Goal: Task Accomplishment & Management: Complete application form

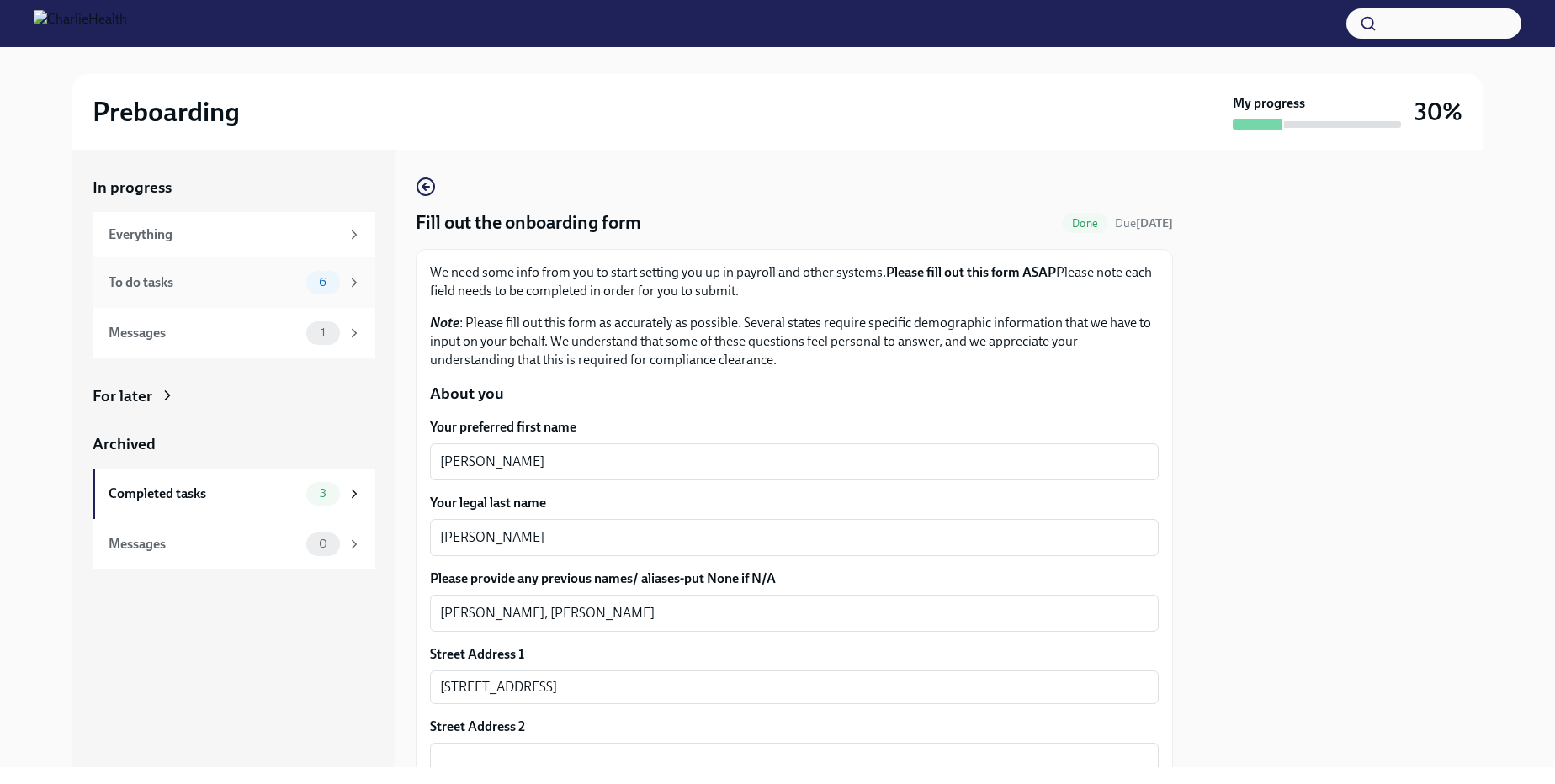
click at [175, 280] on div "To do tasks" at bounding box center [204, 283] width 191 height 19
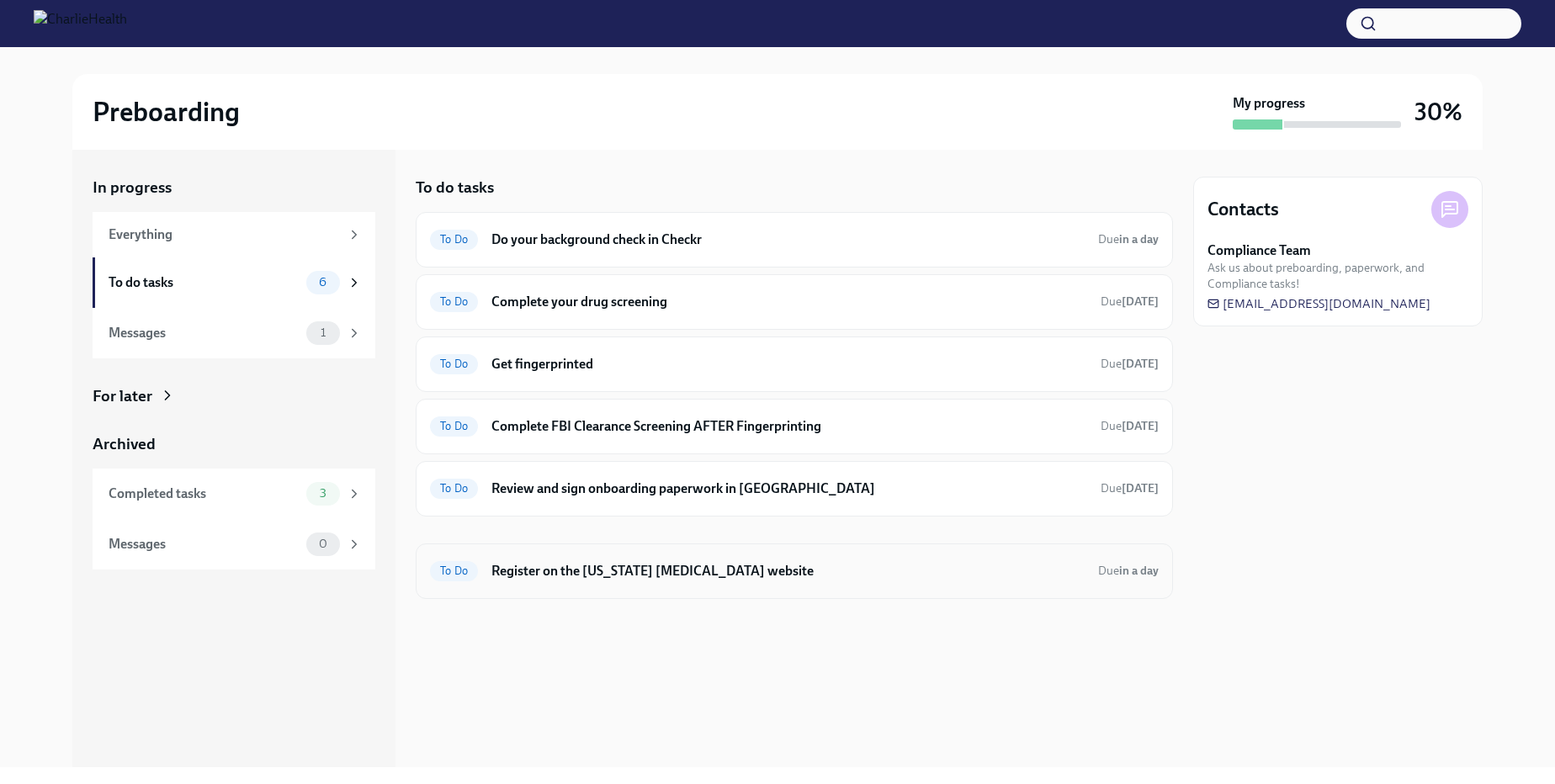
click at [545, 567] on h6 "Register on the Pennsylvania Child Abuse website" at bounding box center [788, 571] width 594 height 19
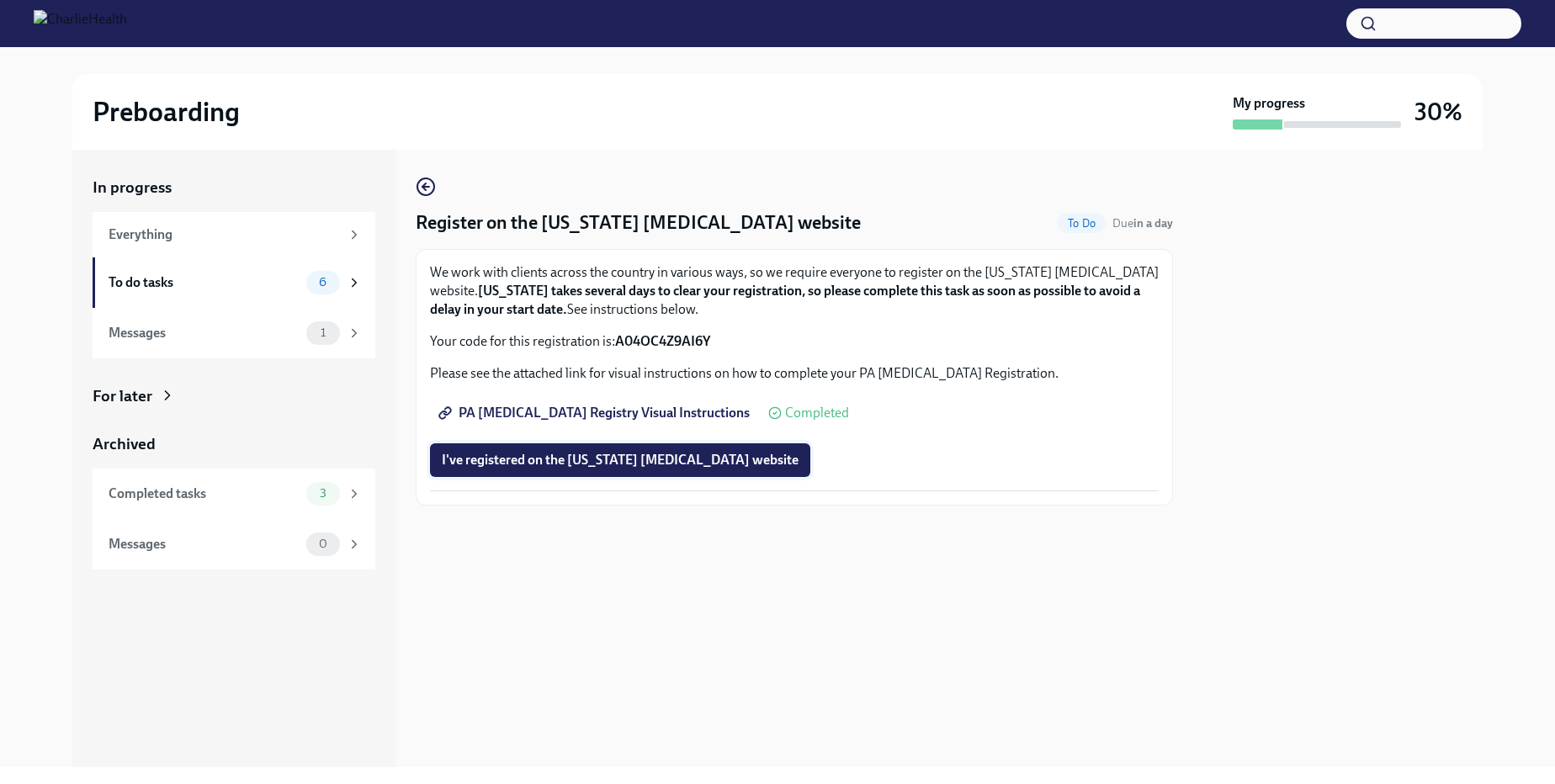
click at [554, 459] on span "I've registered on the Pennsylvania Child Abuse website" at bounding box center [619, 460] width 357 height 17
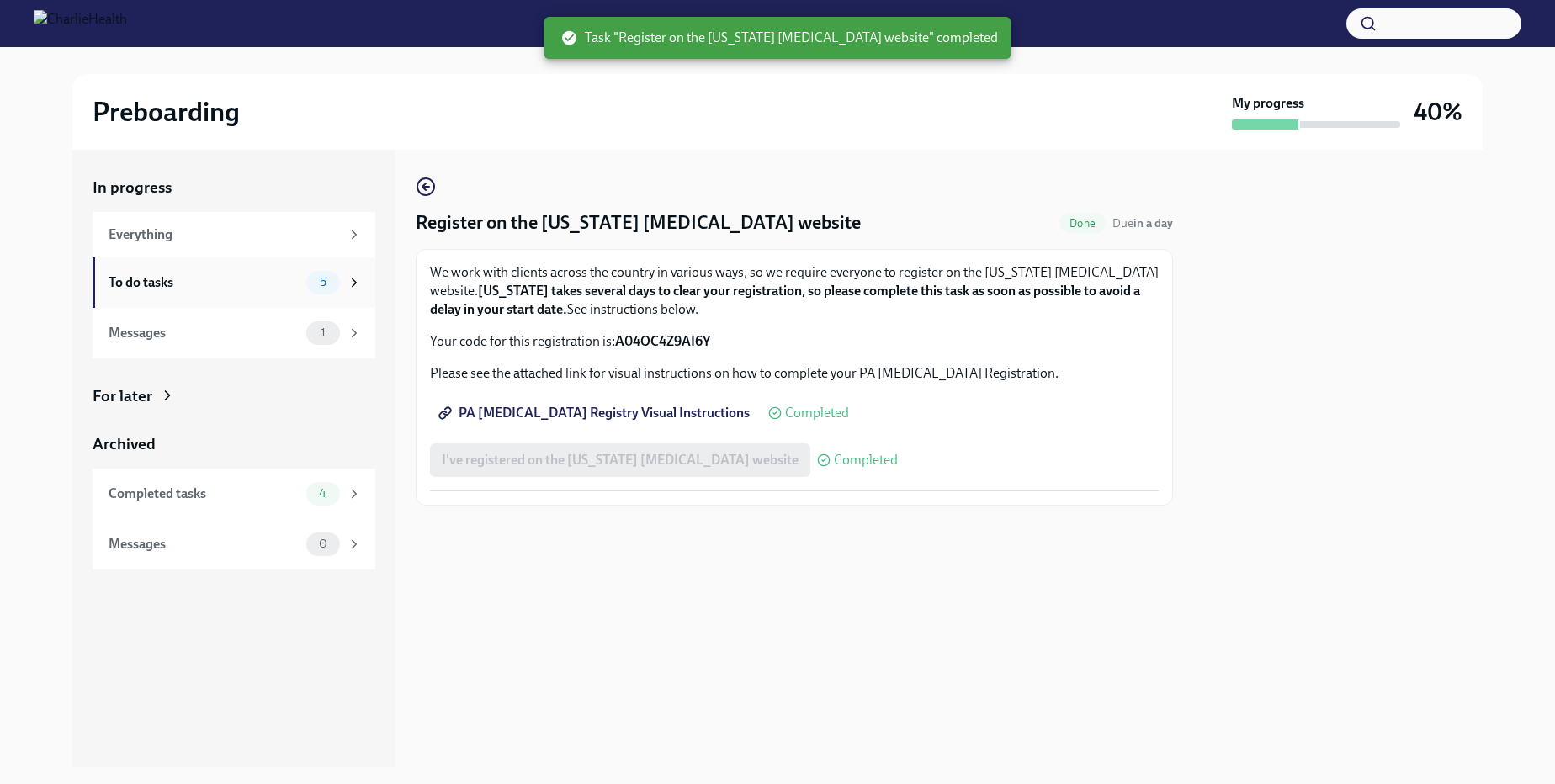
click at [349, 280] on icon at bounding box center [354, 283] width 15 height 15
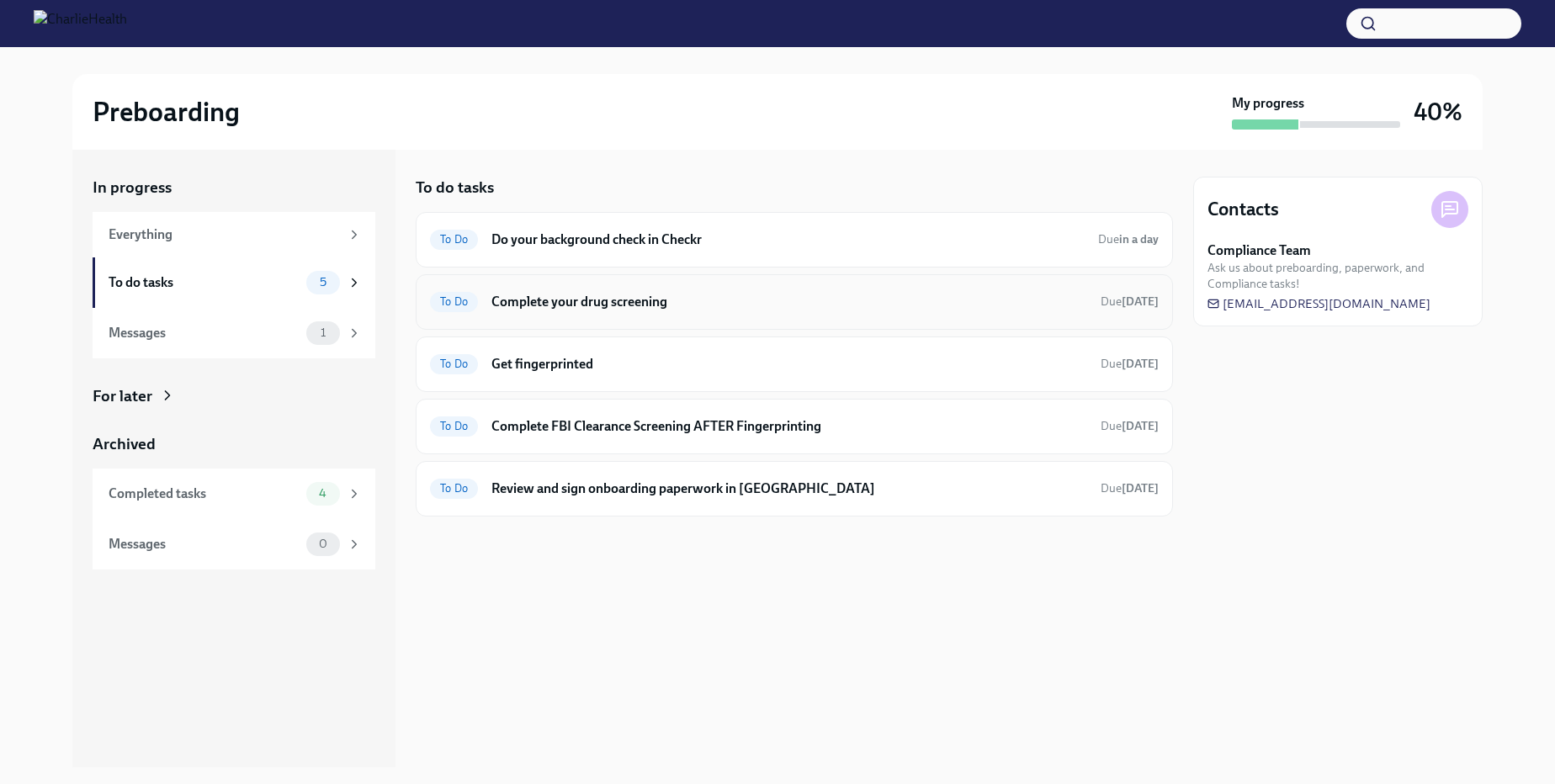
click at [550, 304] on h6 "Complete your drug screening" at bounding box center [789, 302] width 595 height 19
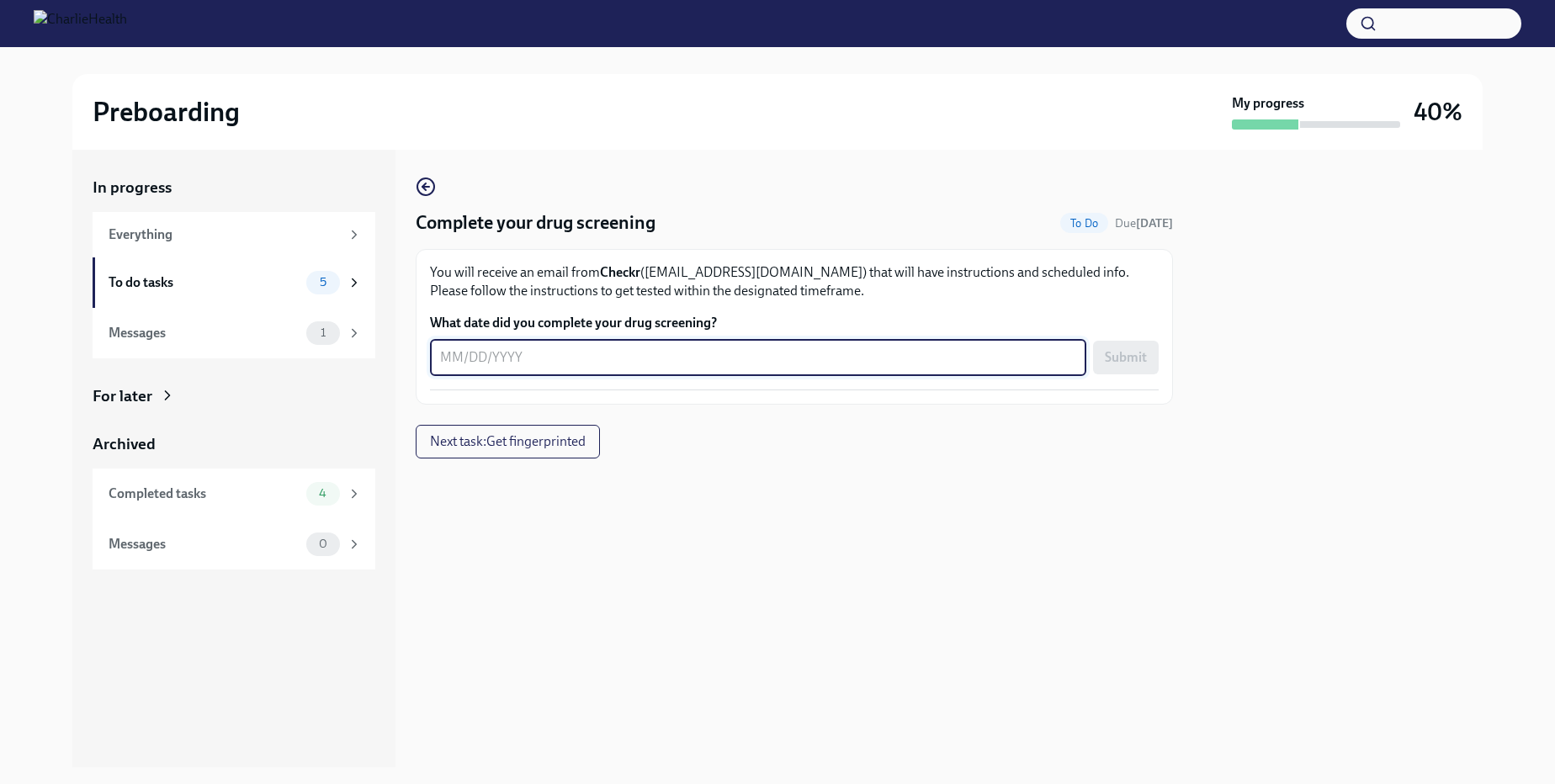
click at [543, 363] on textarea "What date did you complete your drug screening?" at bounding box center [758, 357] width 636 height 21
type textarea "6/05/25"
click at [1121, 361] on span "Submit" at bounding box center [1126, 357] width 42 height 17
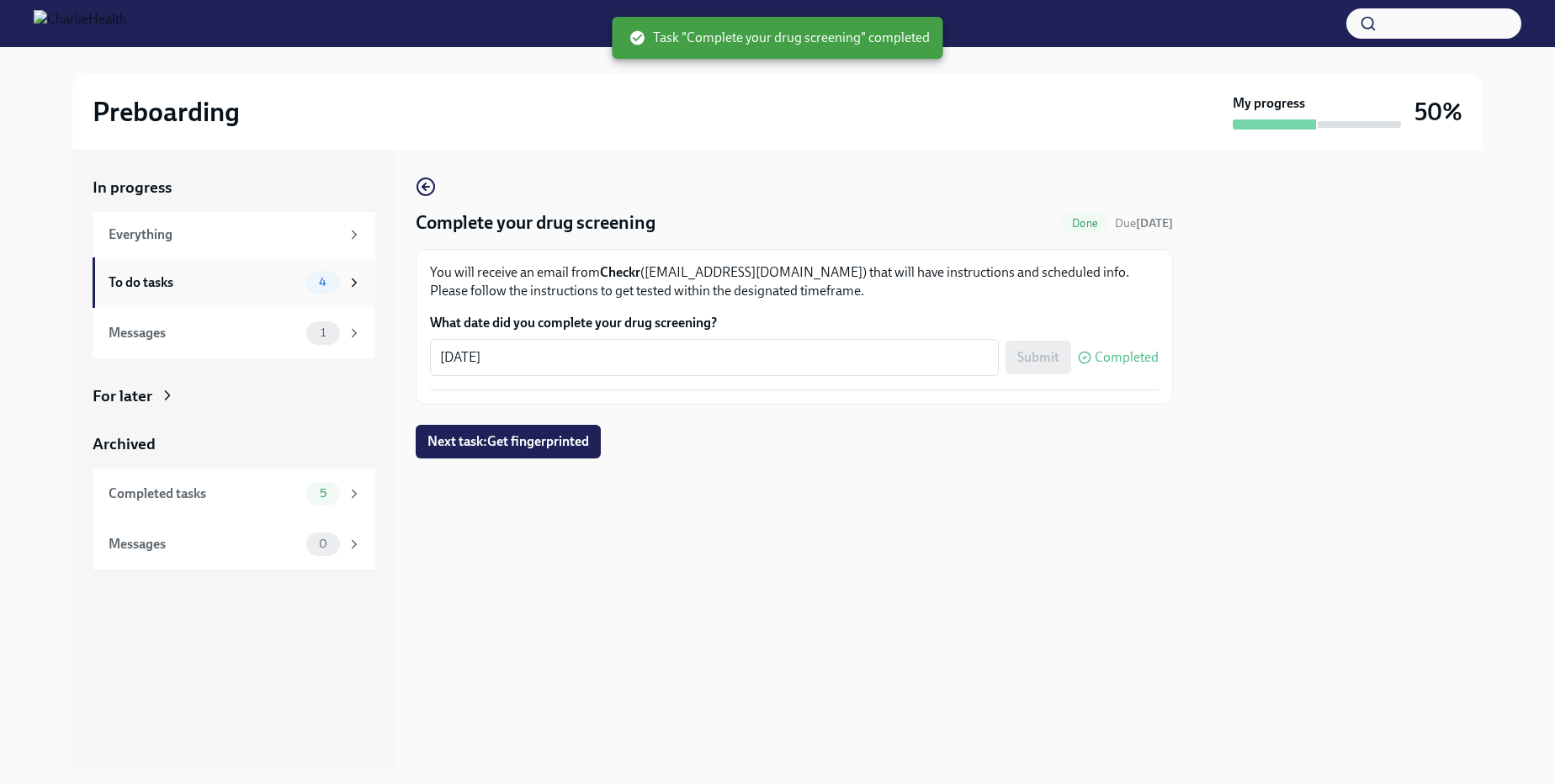
click at [344, 283] on div "4" at bounding box center [334, 283] width 56 height 24
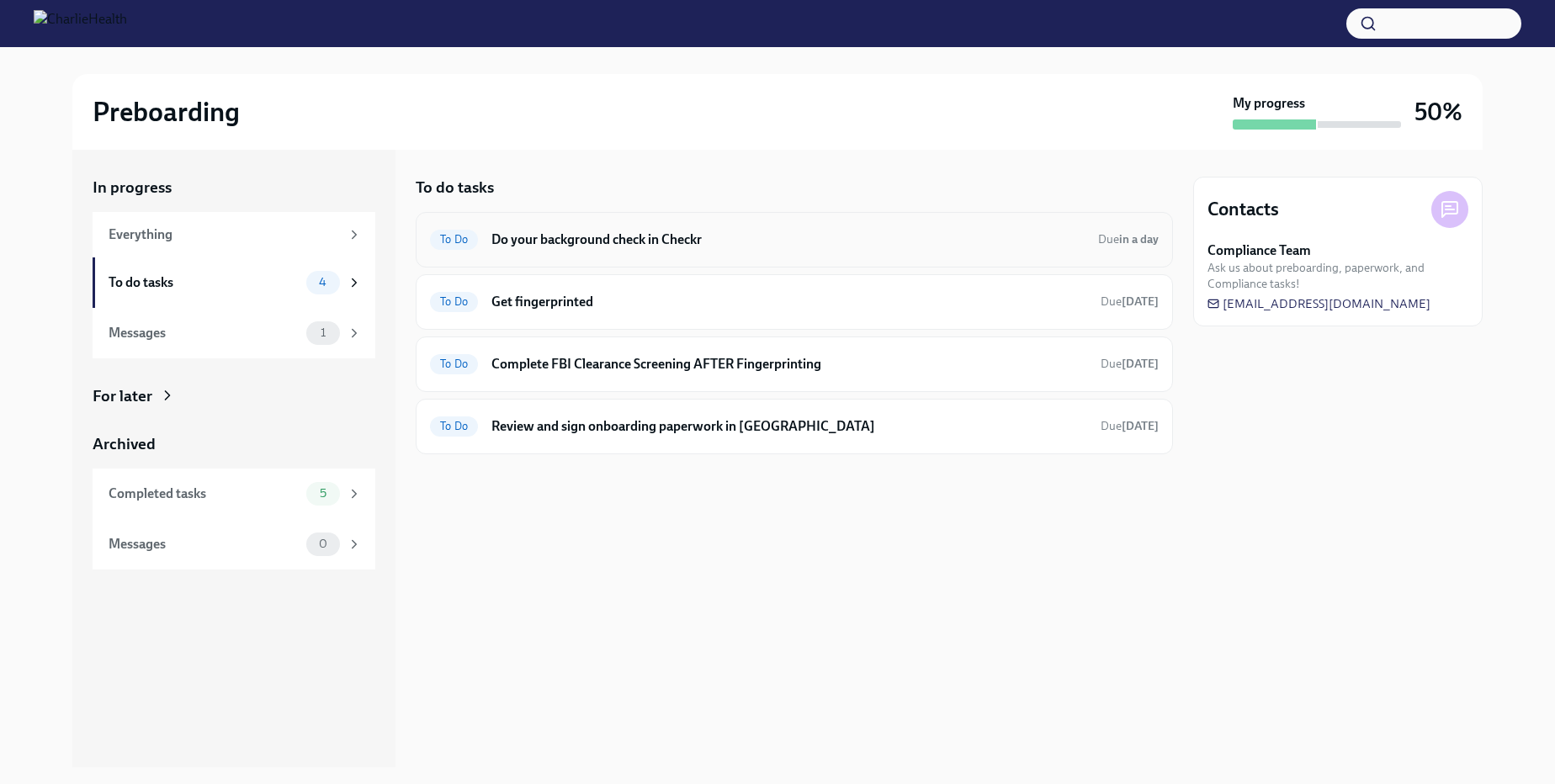
click at [640, 250] on div "To Do Do your background check in Checkr Due in a day" at bounding box center [795, 239] width 729 height 27
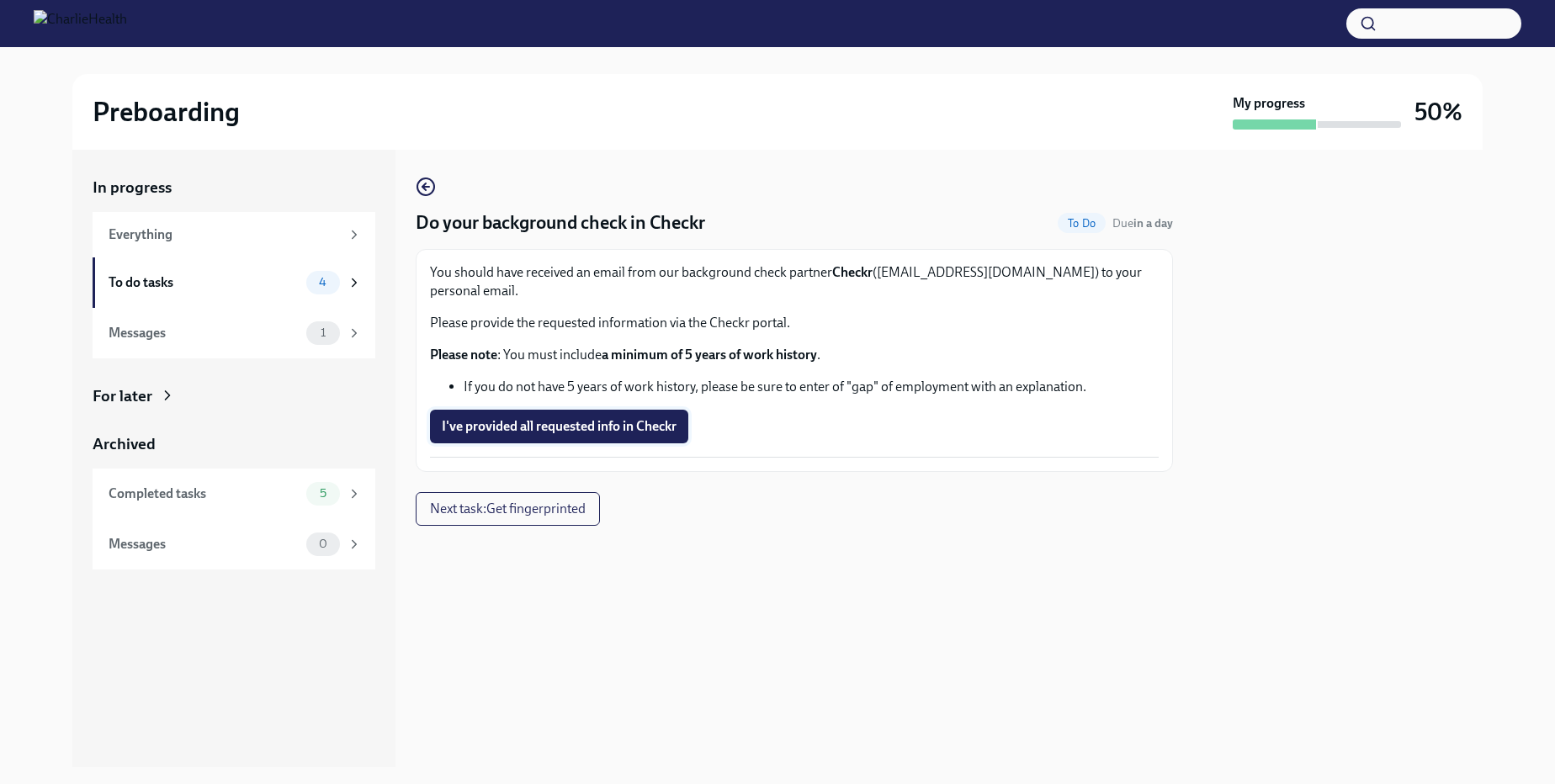
click at [574, 418] on span "I've provided all requested info in Checkr" at bounding box center [559, 427] width 234 height 17
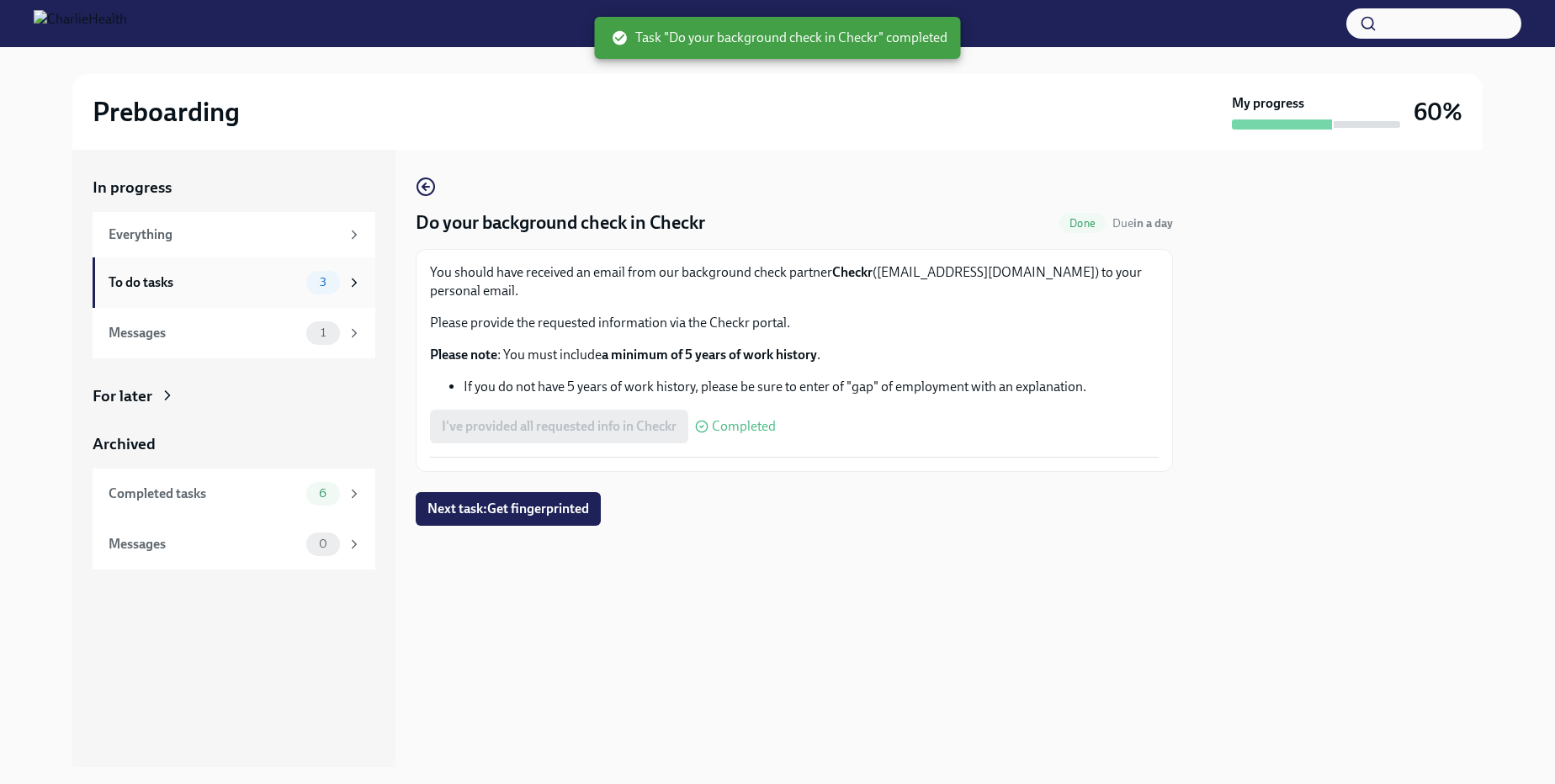
click at [347, 288] on icon at bounding box center [354, 283] width 15 height 15
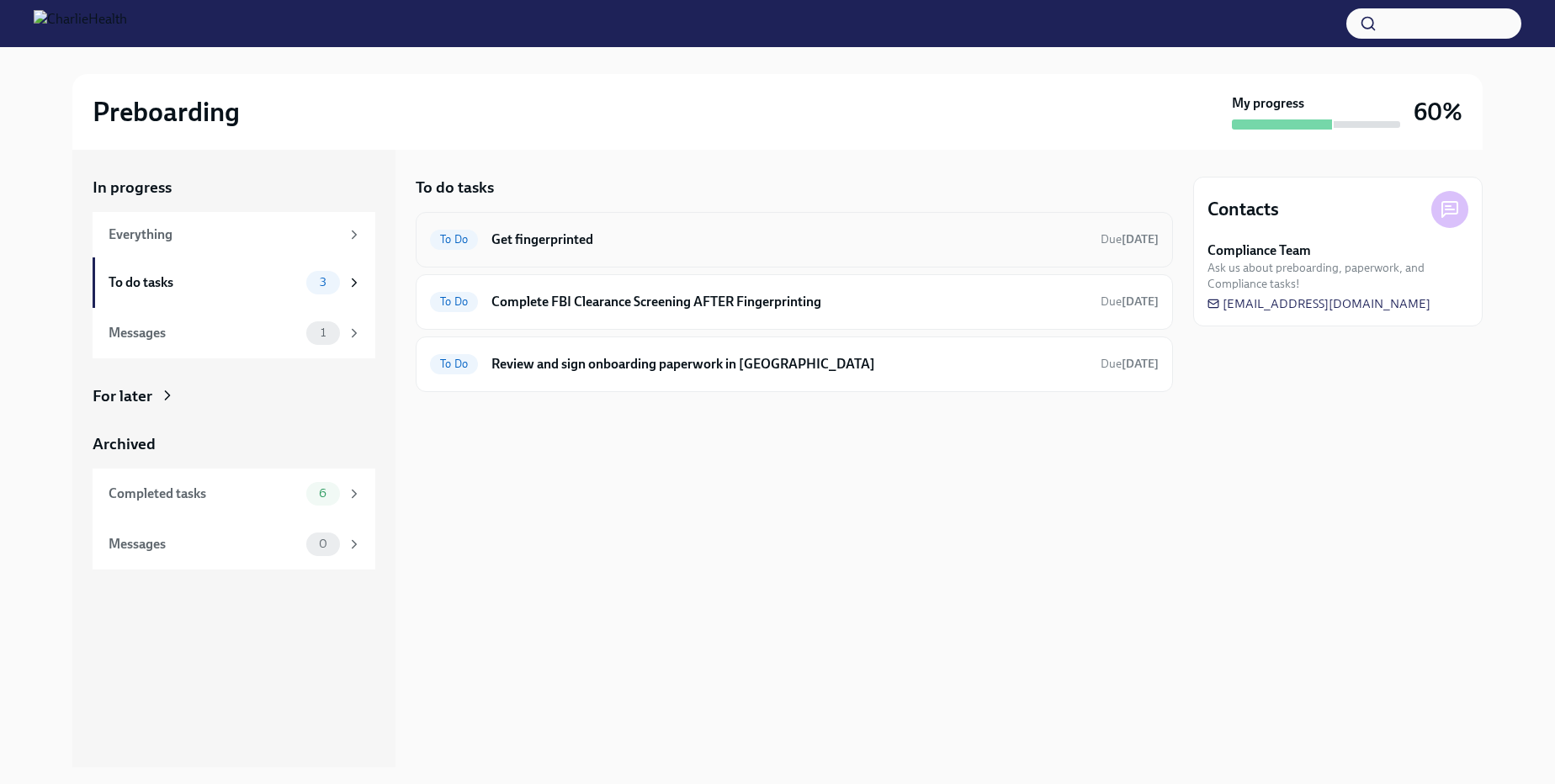
click at [539, 239] on h6 "Get fingerprinted" at bounding box center [789, 240] width 595 height 19
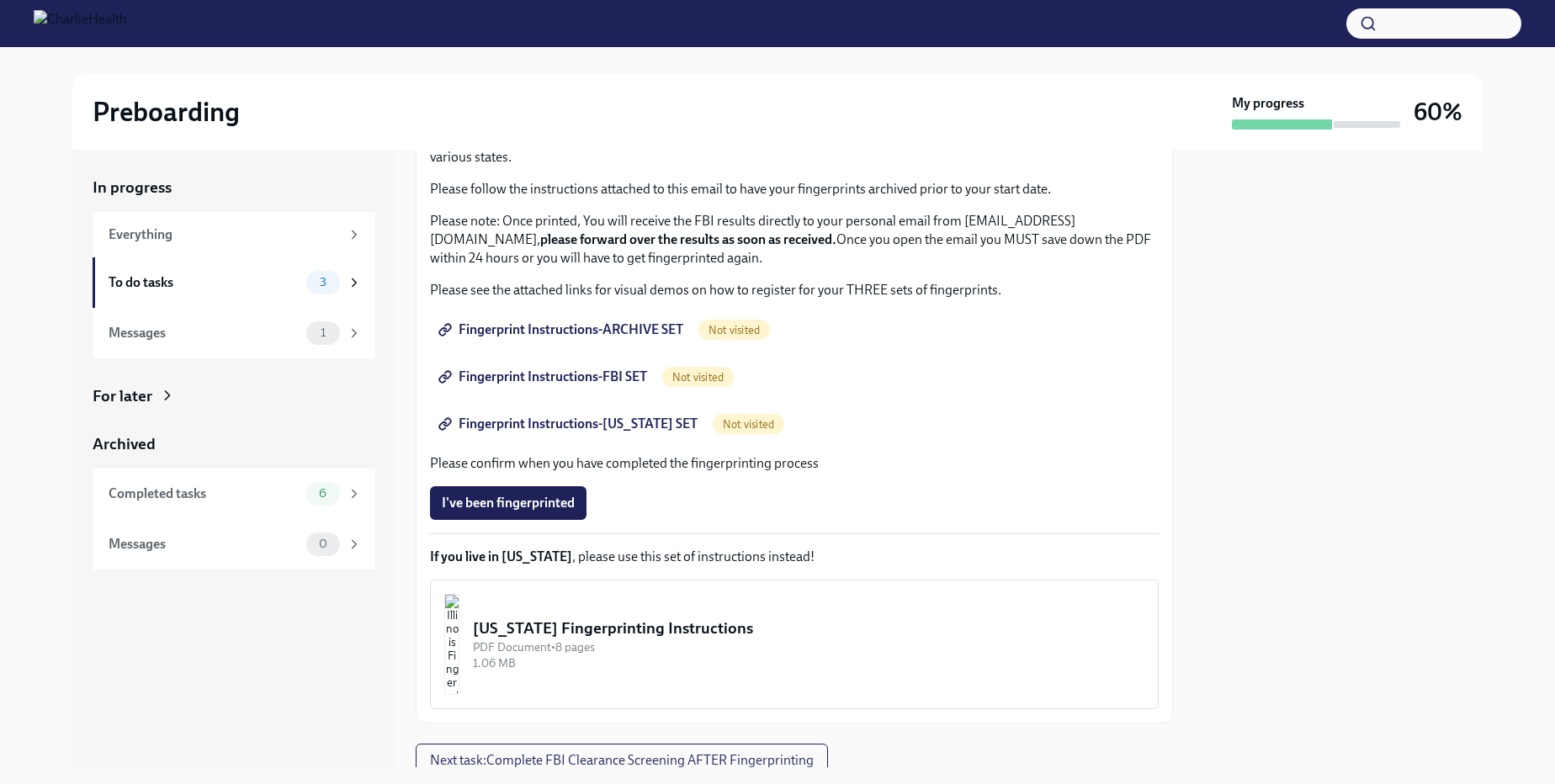
scroll to position [96, 0]
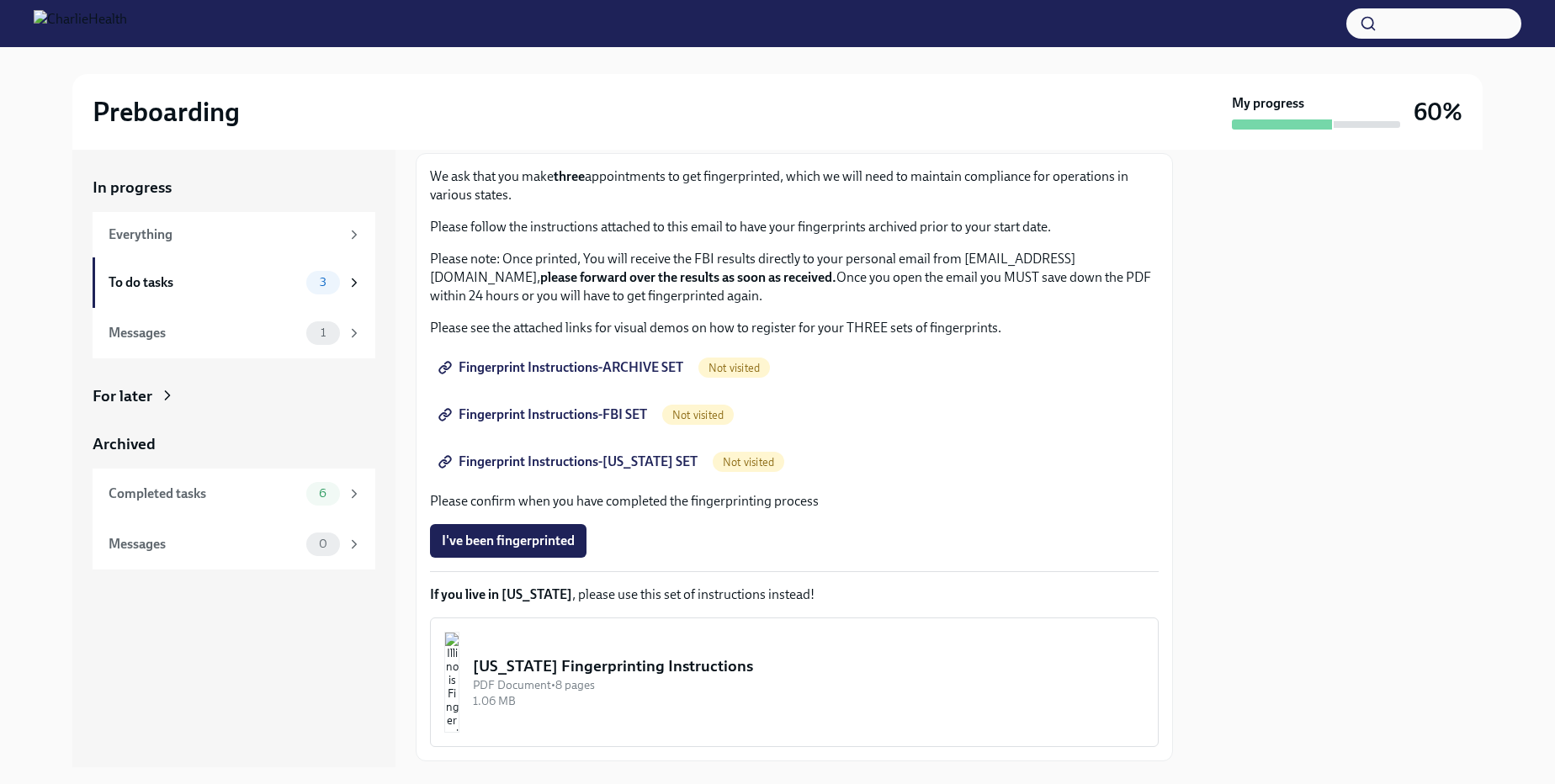
click at [559, 368] on span "Fingerprint Instructions-ARCHIVE SET" at bounding box center [562, 368] width 241 height 17
click at [566, 417] on span "Fingerprint Instructions-FBI SET" at bounding box center [544, 415] width 205 height 17
click at [597, 463] on span "Fingerprint Instructions-FLORIDA SET" at bounding box center [569, 462] width 256 height 17
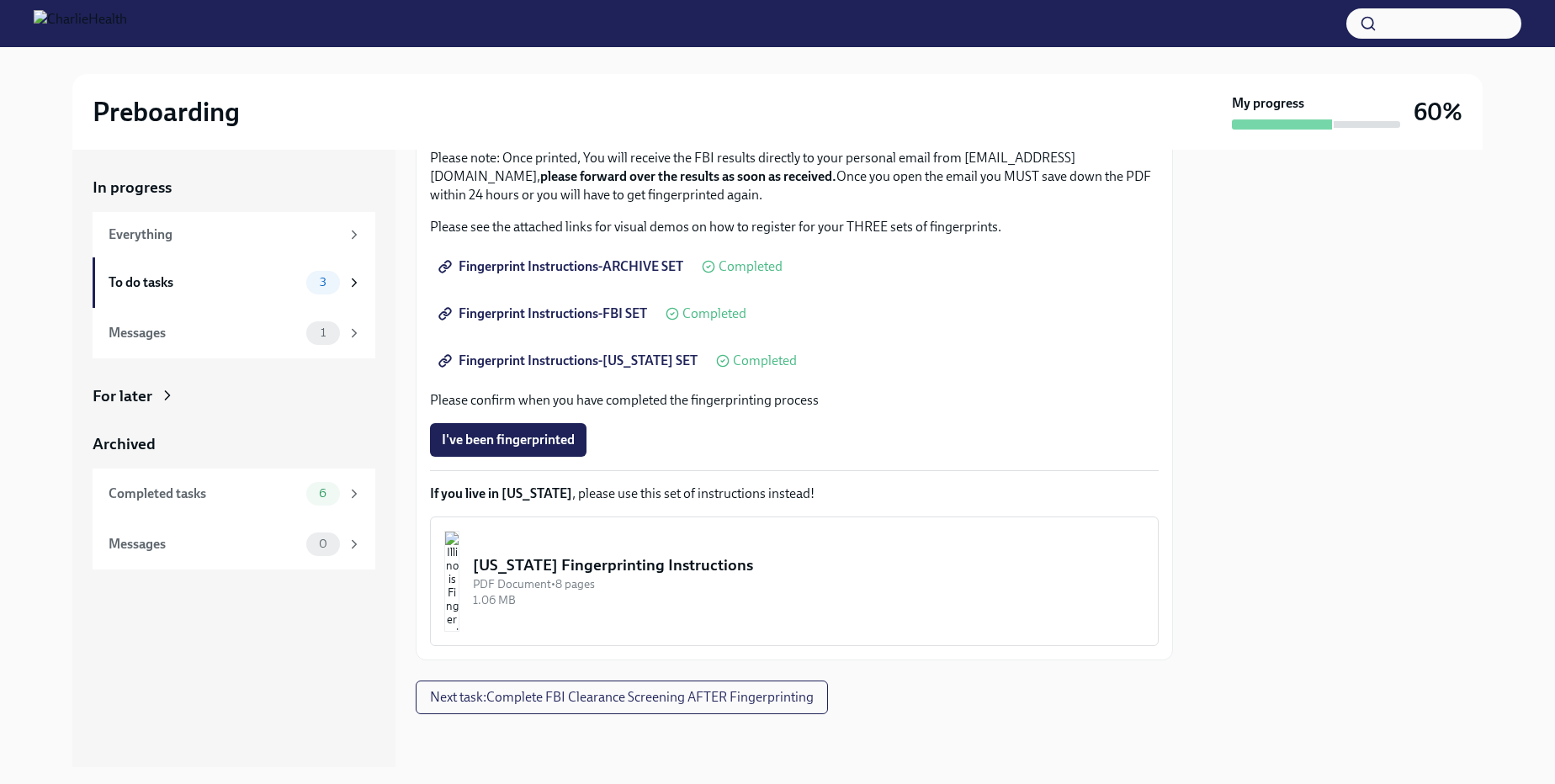
scroll to position [198, 0]
click at [358, 284] on icon at bounding box center [354, 283] width 15 height 15
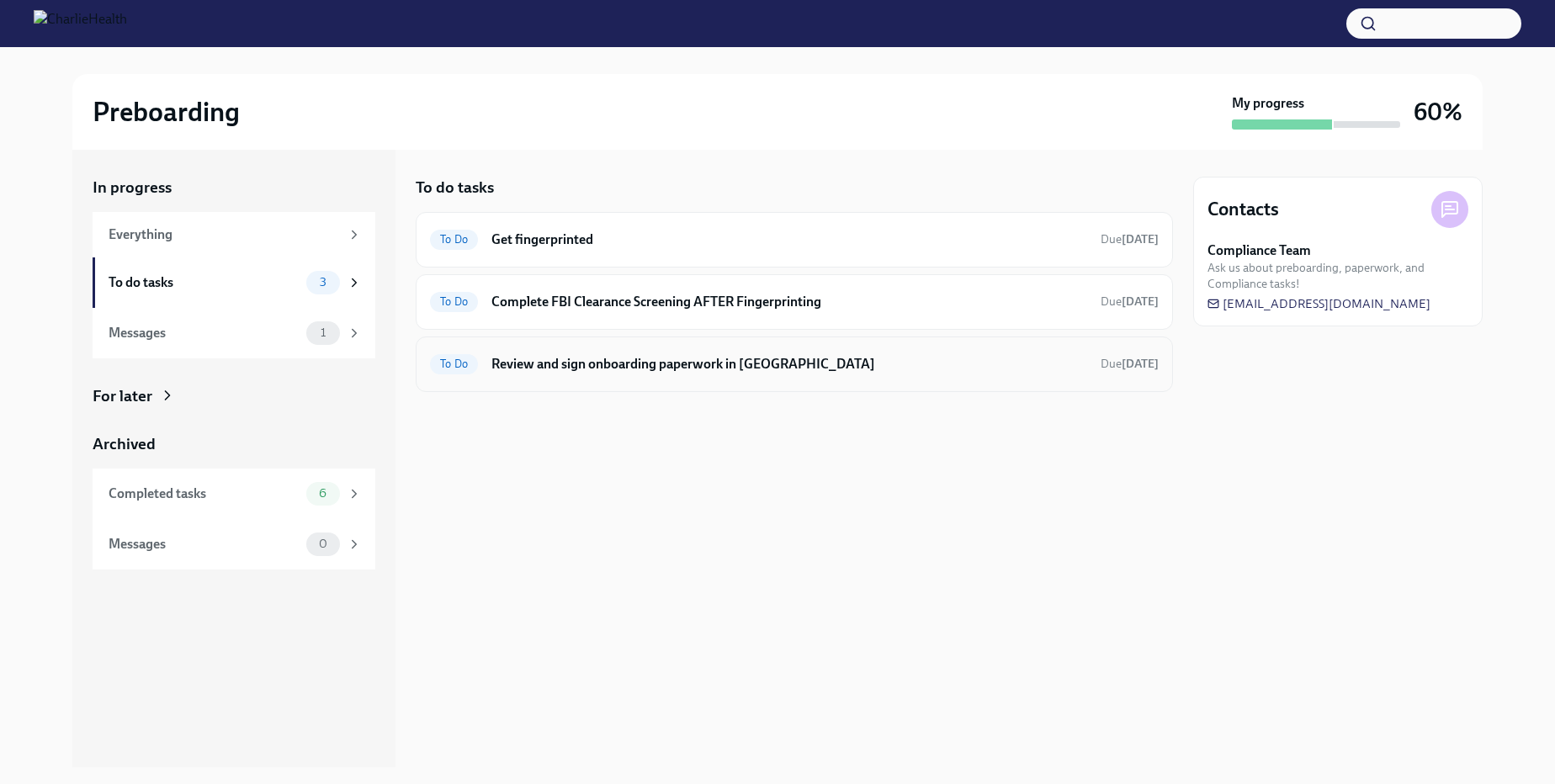
click at [622, 357] on h6 "Review and sign onboarding paperwork in UKG" at bounding box center [789, 364] width 595 height 19
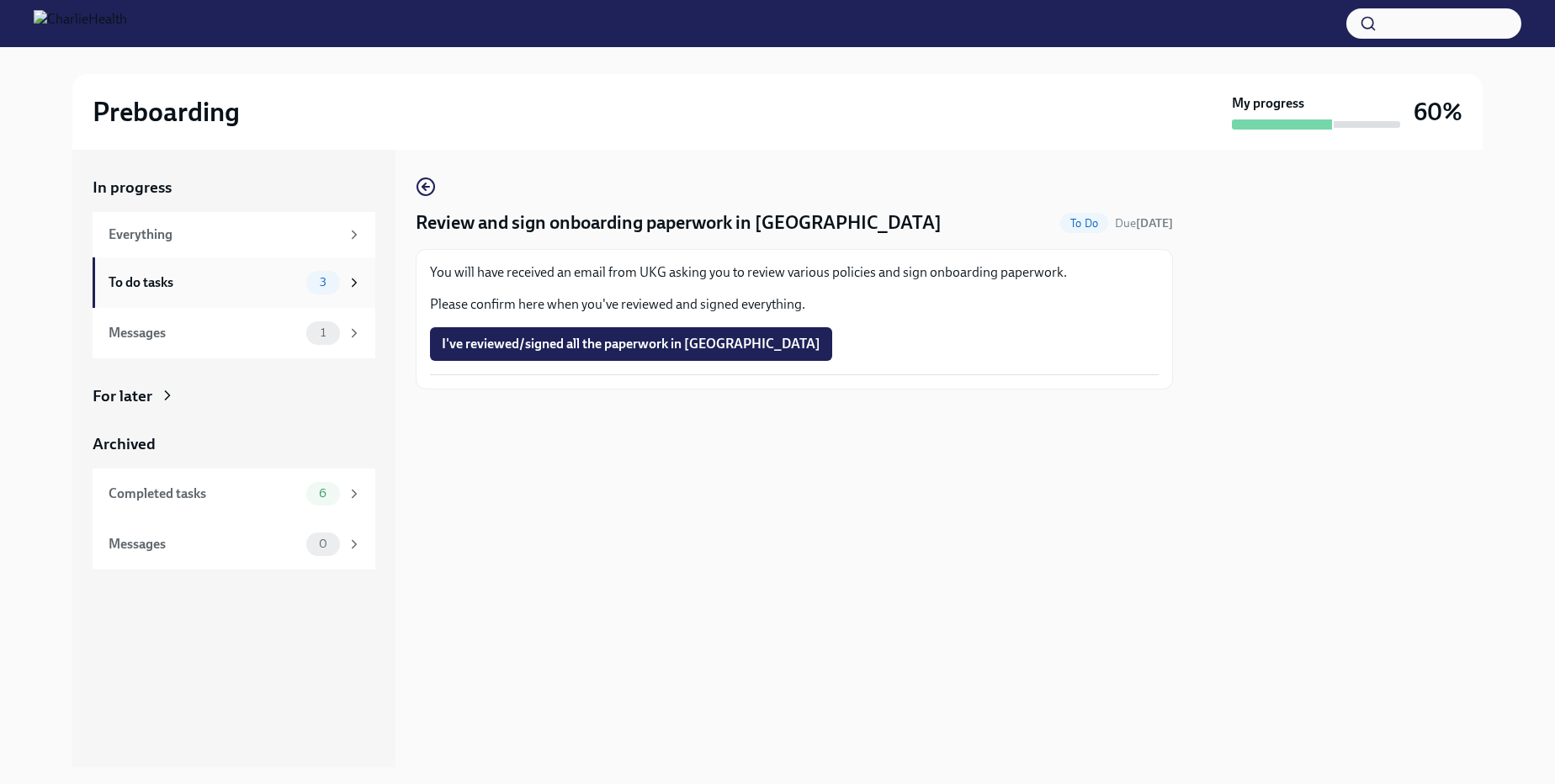
click at [137, 271] on div "To do tasks 3" at bounding box center [235, 283] width 253 height 24
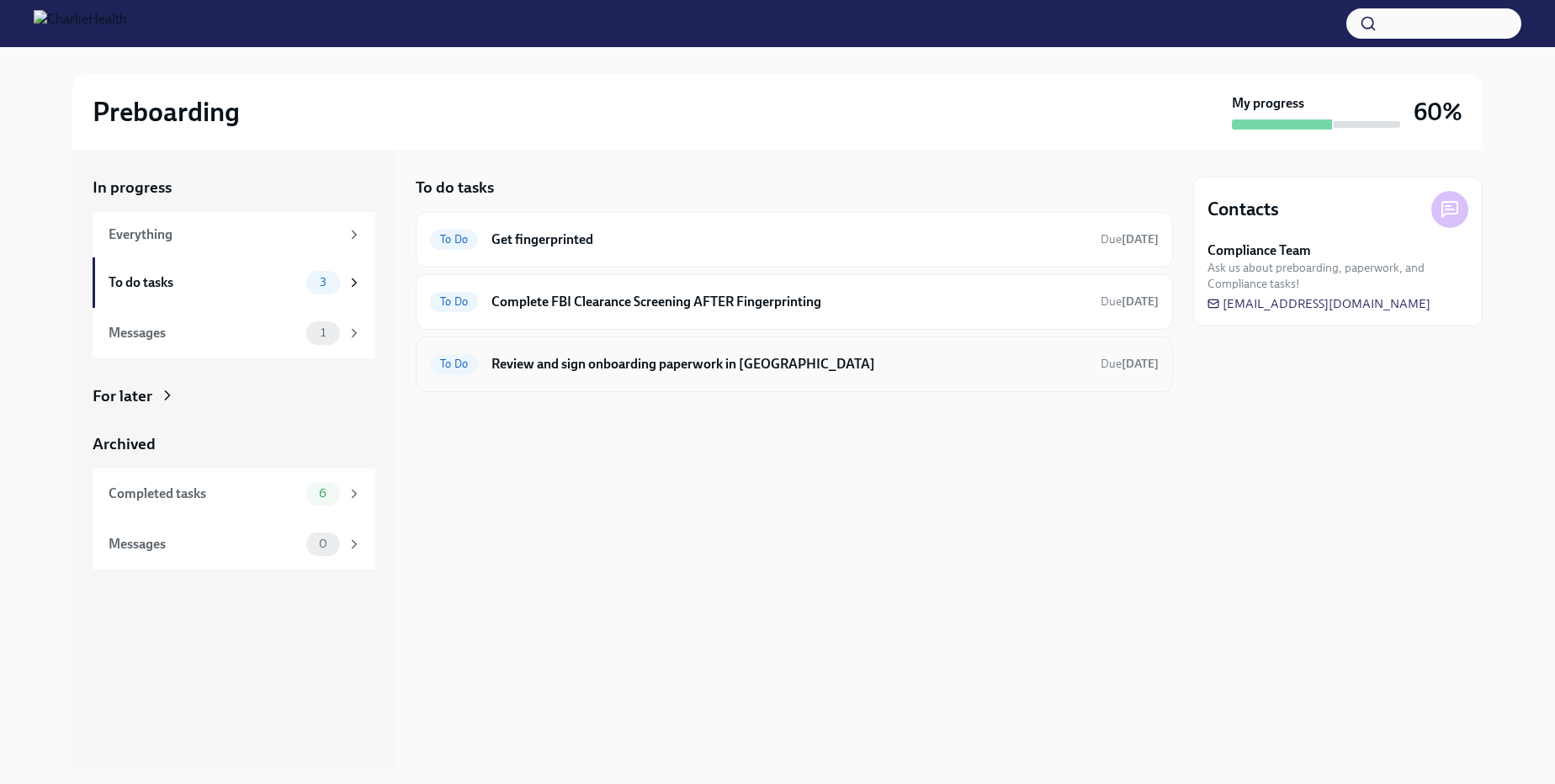
click at [621, 367] on h6 "Review and sign onboarding paperwork in UKG" at bounding box center [789, 364] width 595 height 19
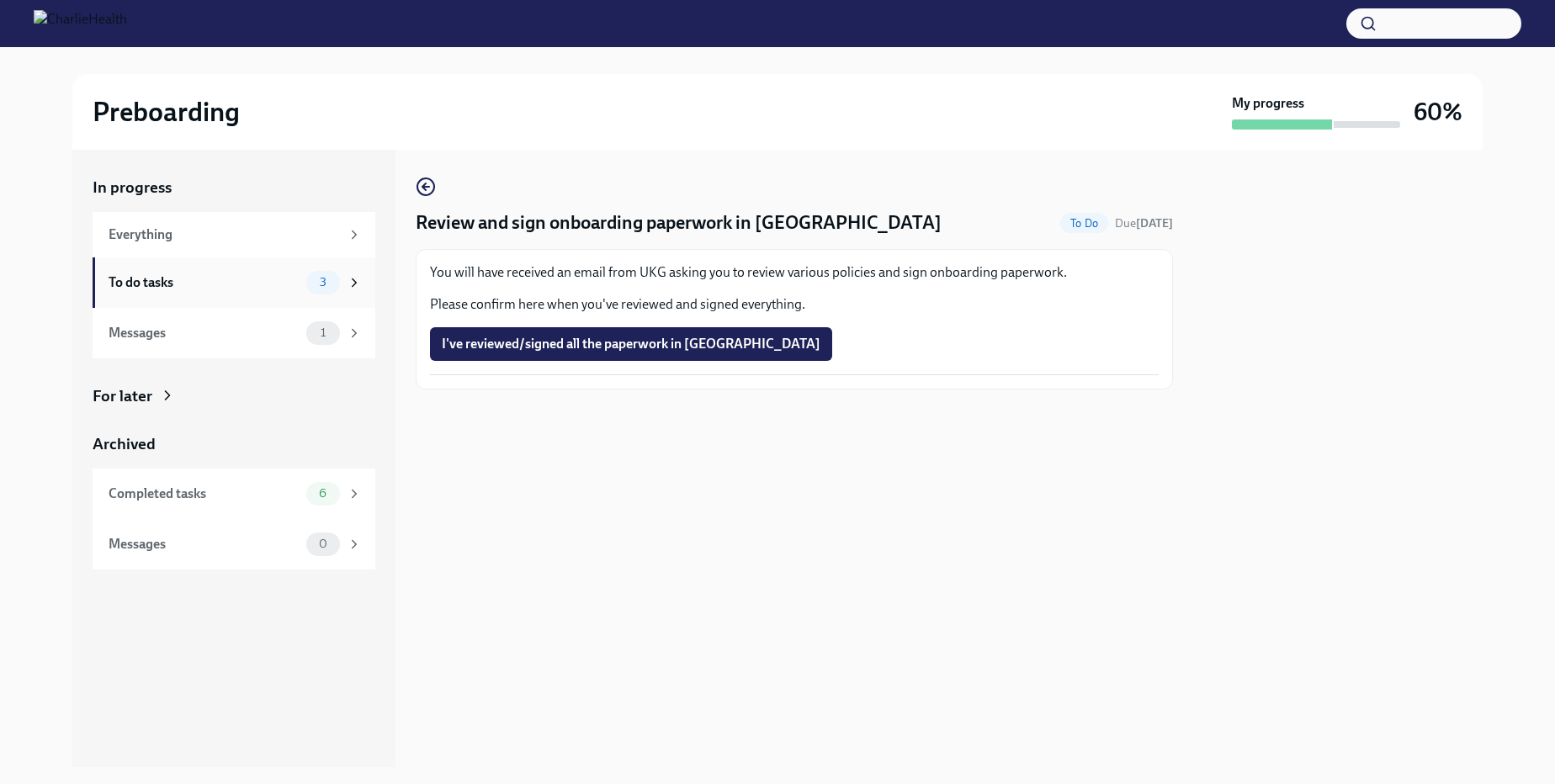
click at [180, 273] on div "To do tasks 3" at bounding box center [235, 283] width 253 height 24
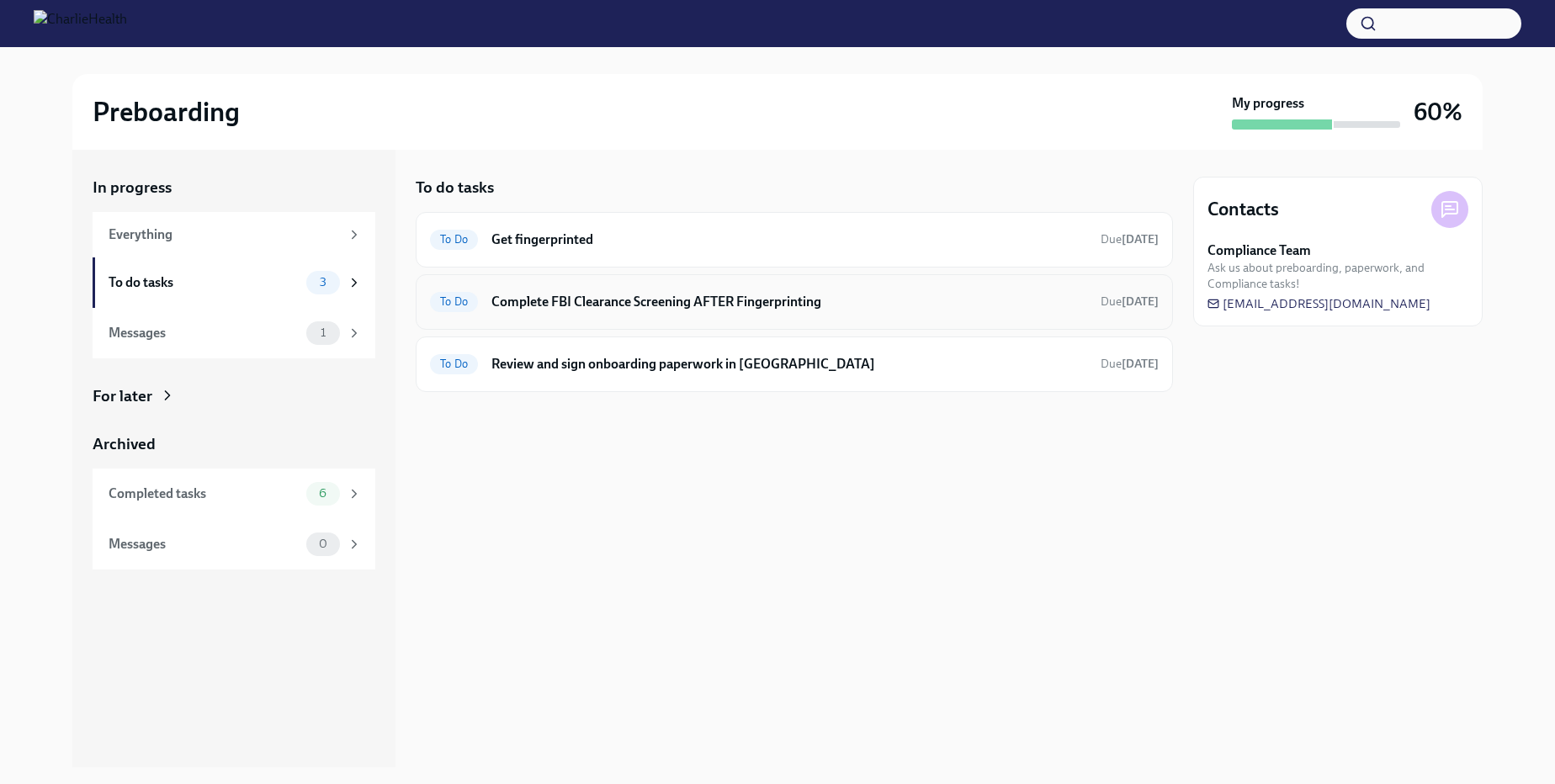
click at [547, 304] on h6 "Complete FBI Clearance Screening AFTER Fingerprinting" at bounding box center [789, 302] width 595 height 19
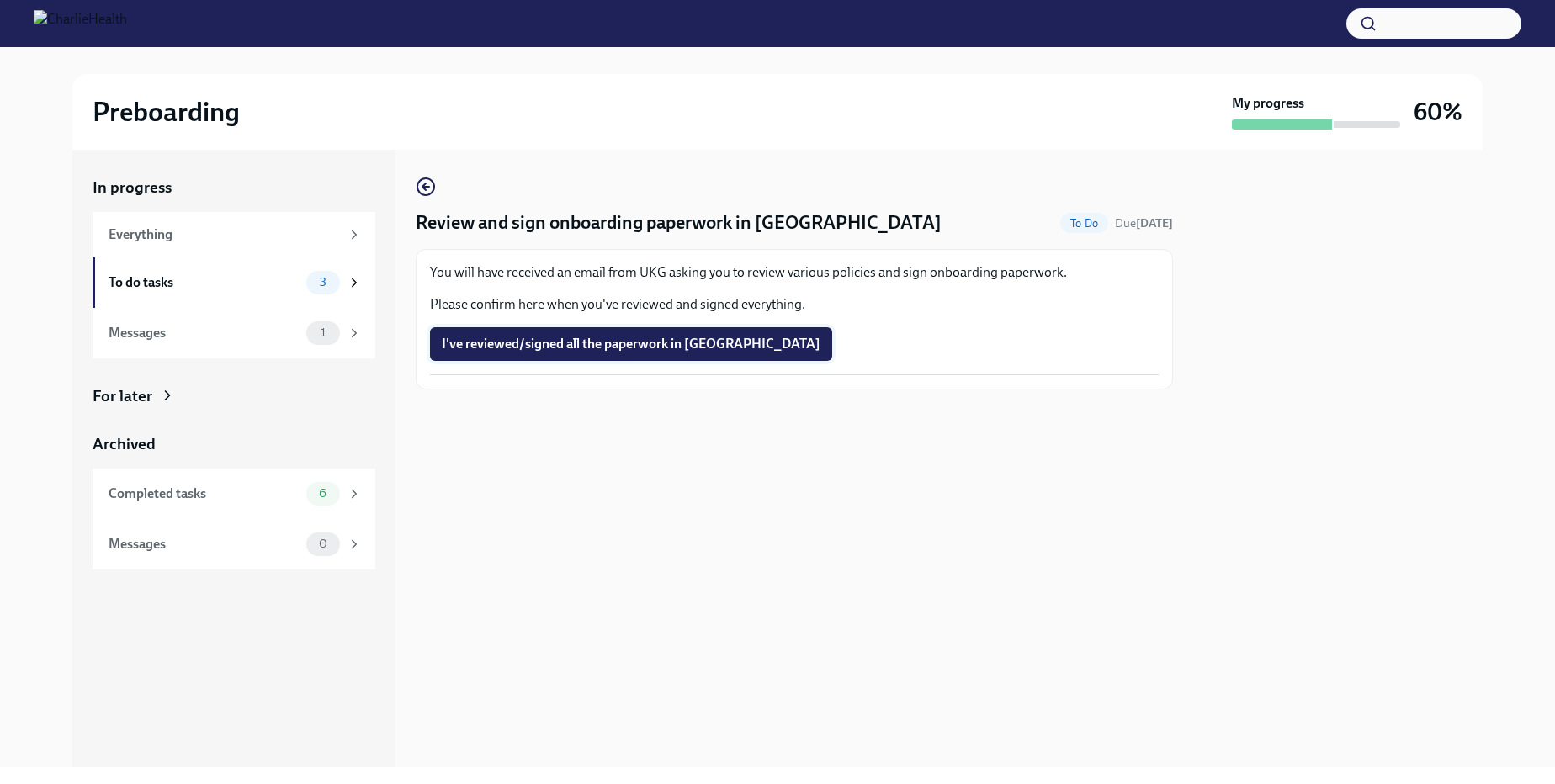
click at [646, 348] on span "I've reviewed/signed all the paperwork in [GEOGRAPHIC_DATA]" at bounding box center [630, 344] width 379 height 17
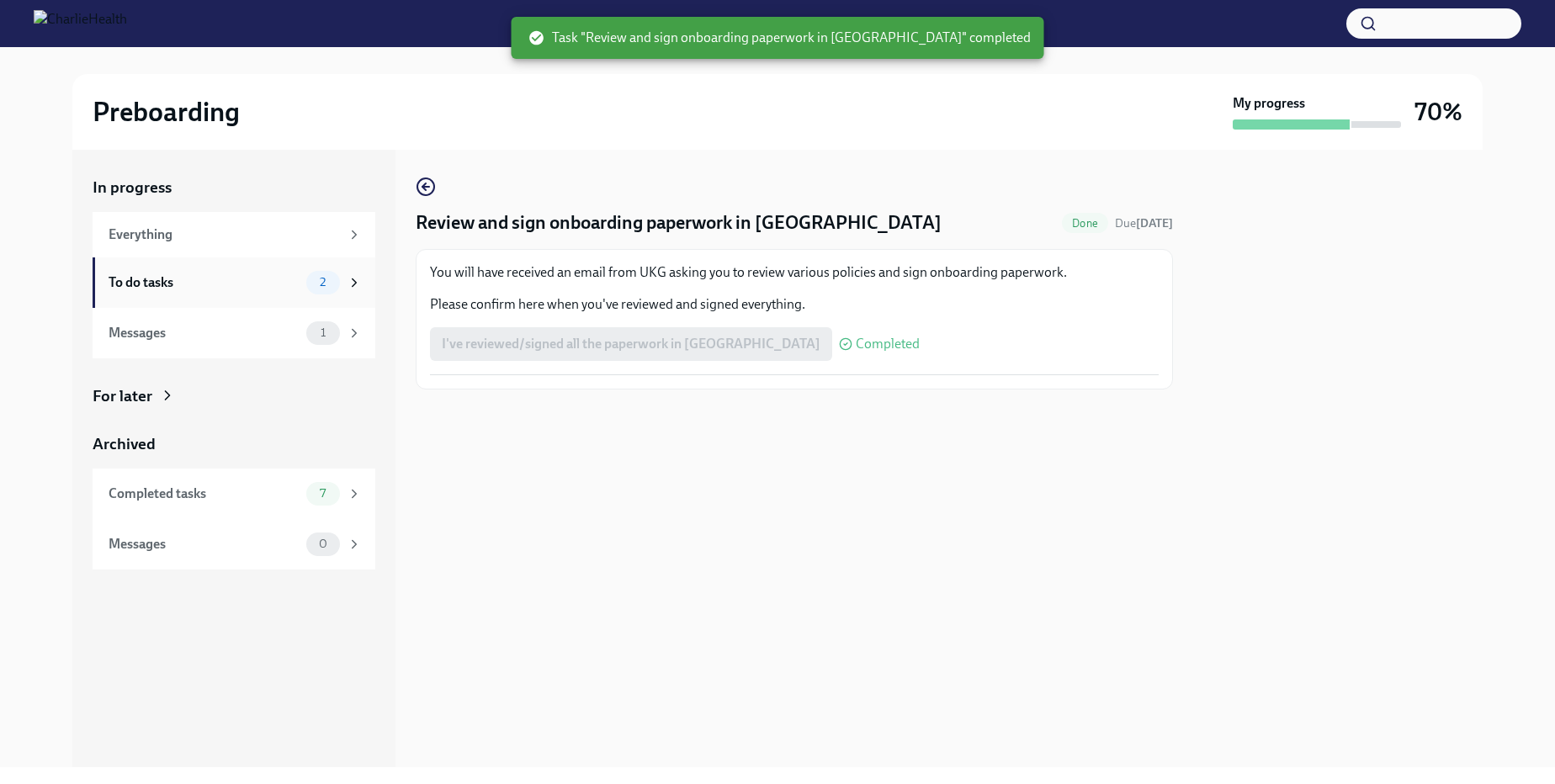
click at [171, 286] on div "To do tasks" at bounding box center [204, 283] width 191 height 19
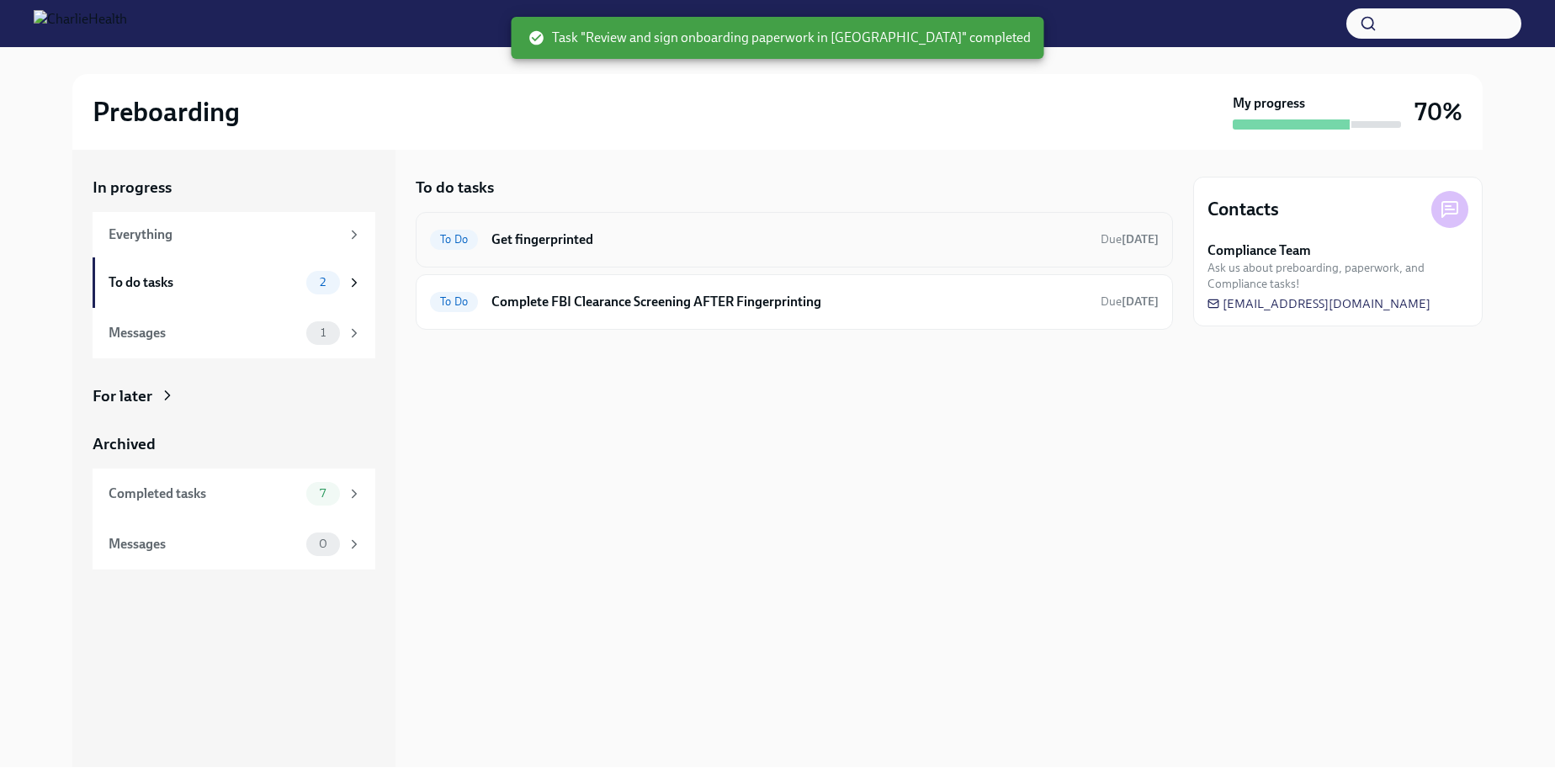
click at [736, 251] on div "To Do Get fingerprinted Due in 5 days" at bounding box center [795, 239] width 729 height 27
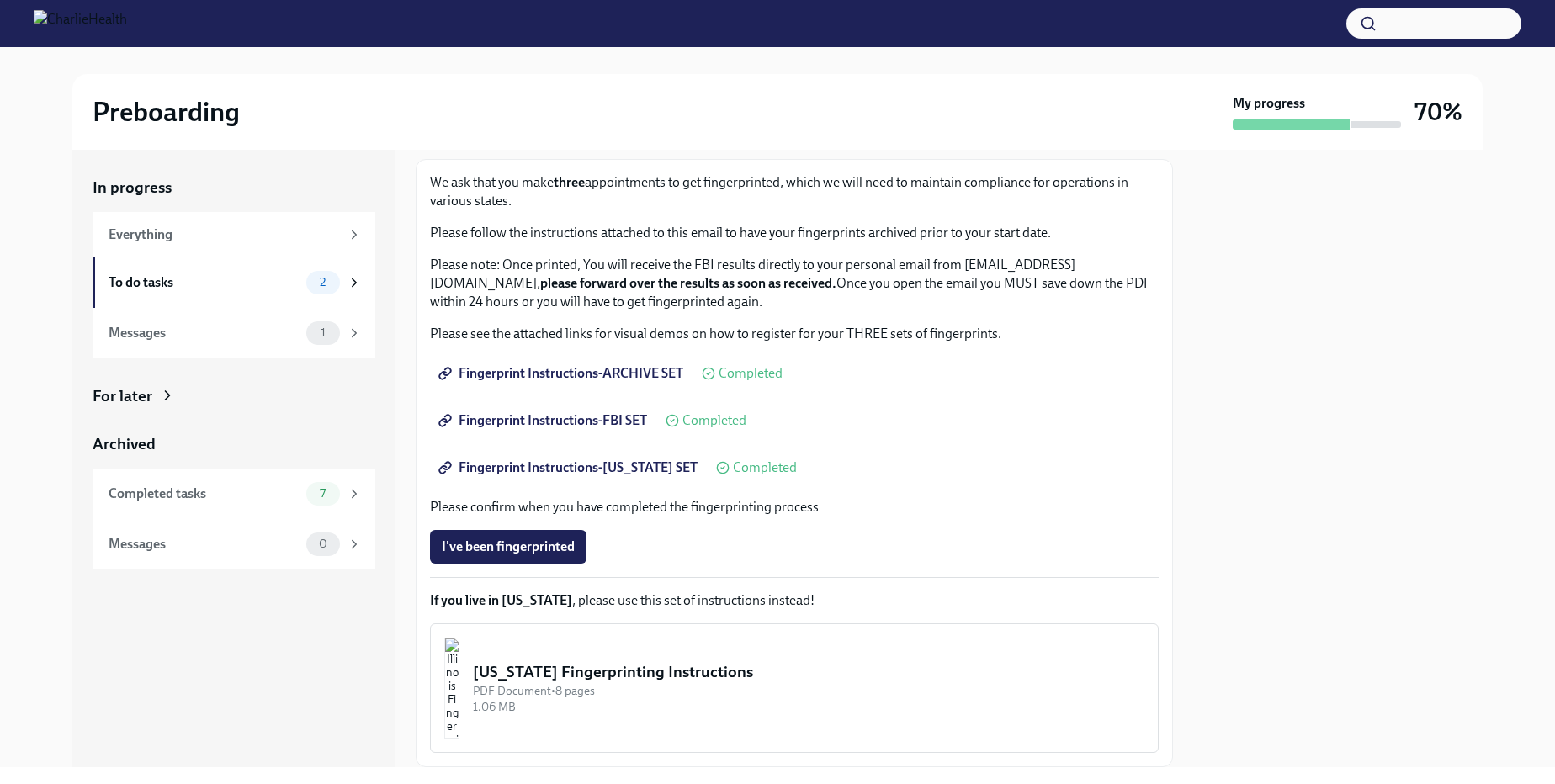
scroll to position [198, 0]
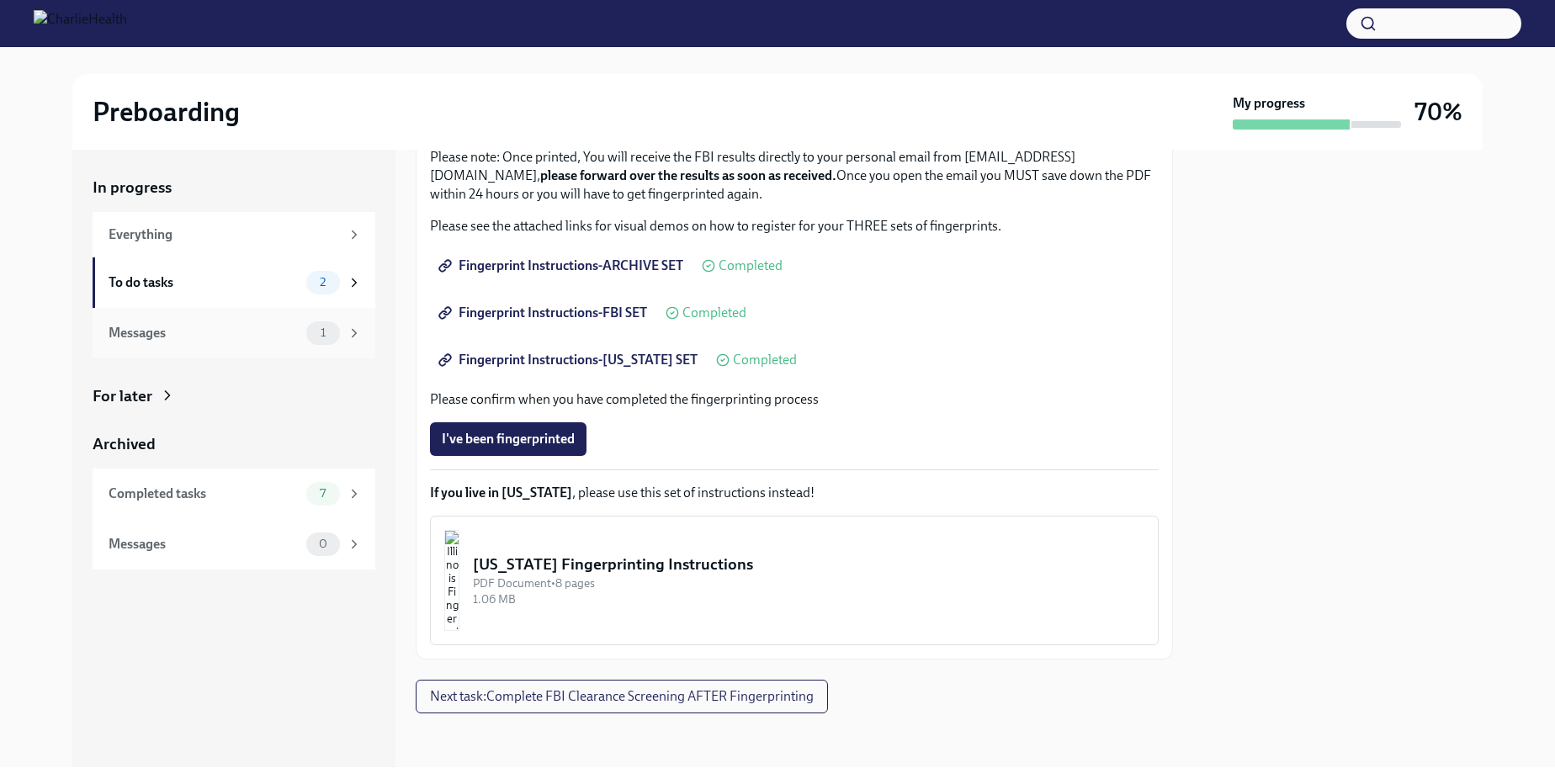
click at [191, 339] on div "Messages" at bounding box center [204, 333] width 191 height 19
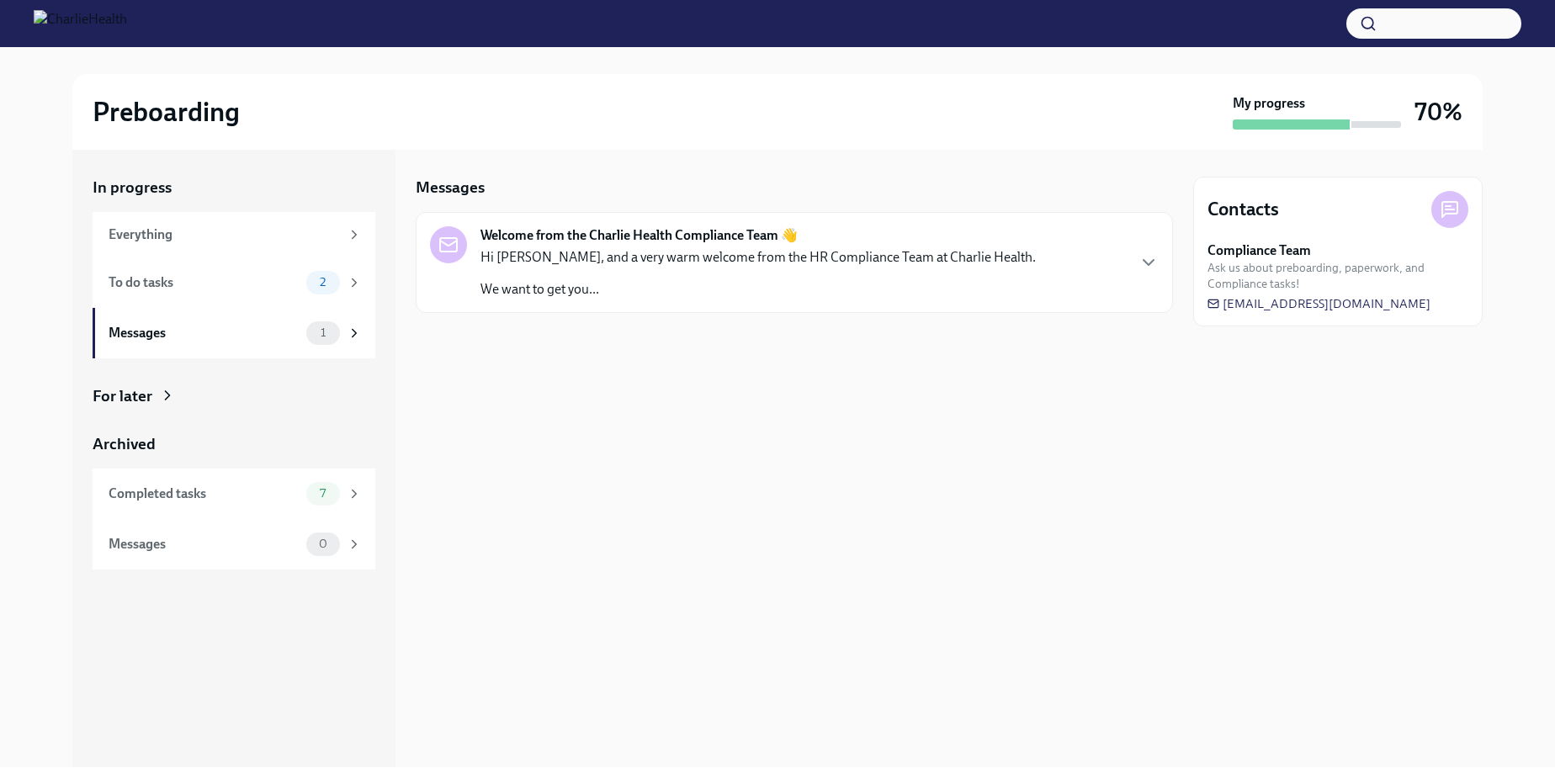
click at [606, 248] on p "Hi Leigh, and a very warm welcome from the HR Compliance Team at Charlie Health." at bounding box center [758, 257] width 555 height 19
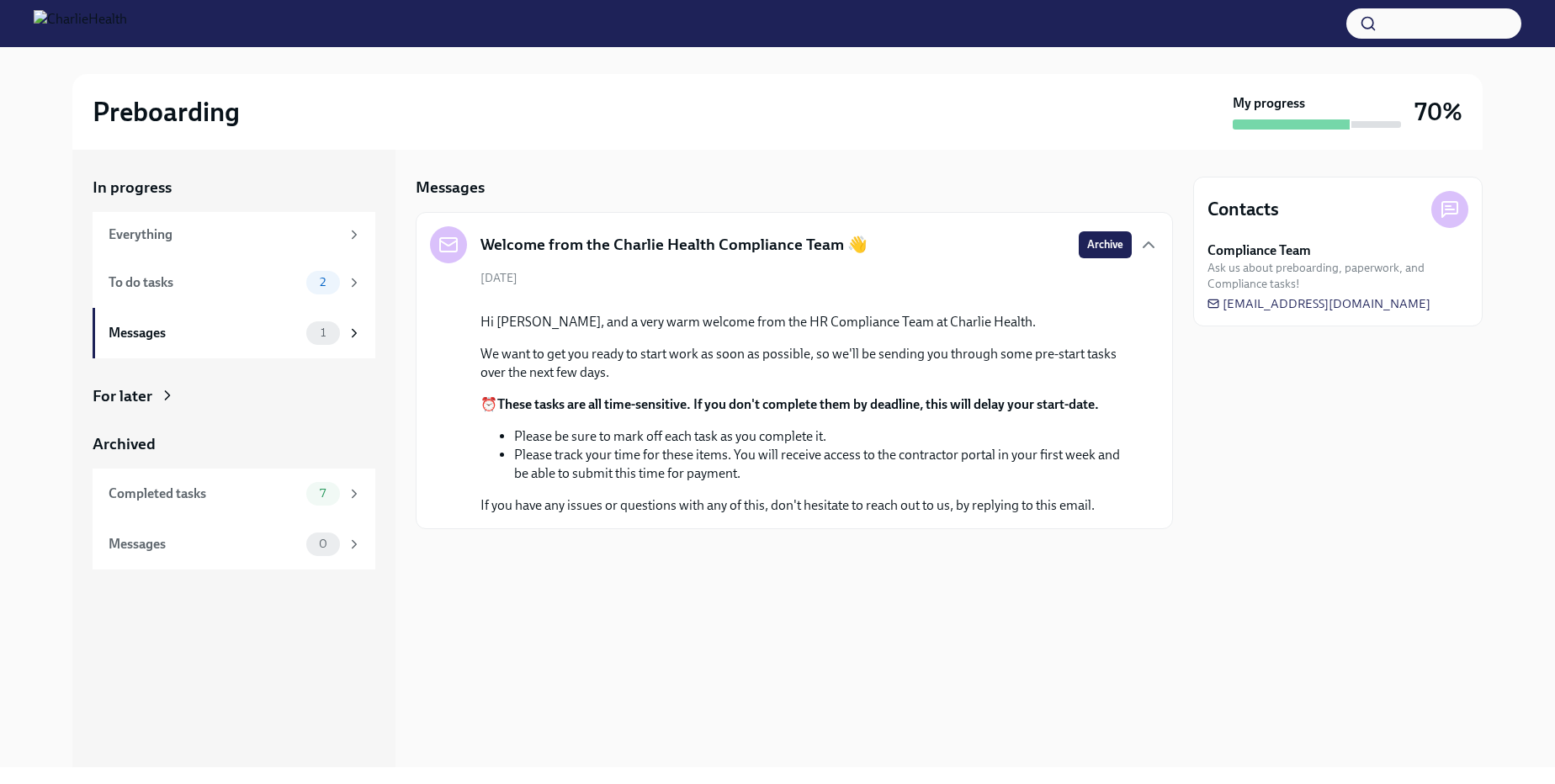
scroll to position [3, 0]
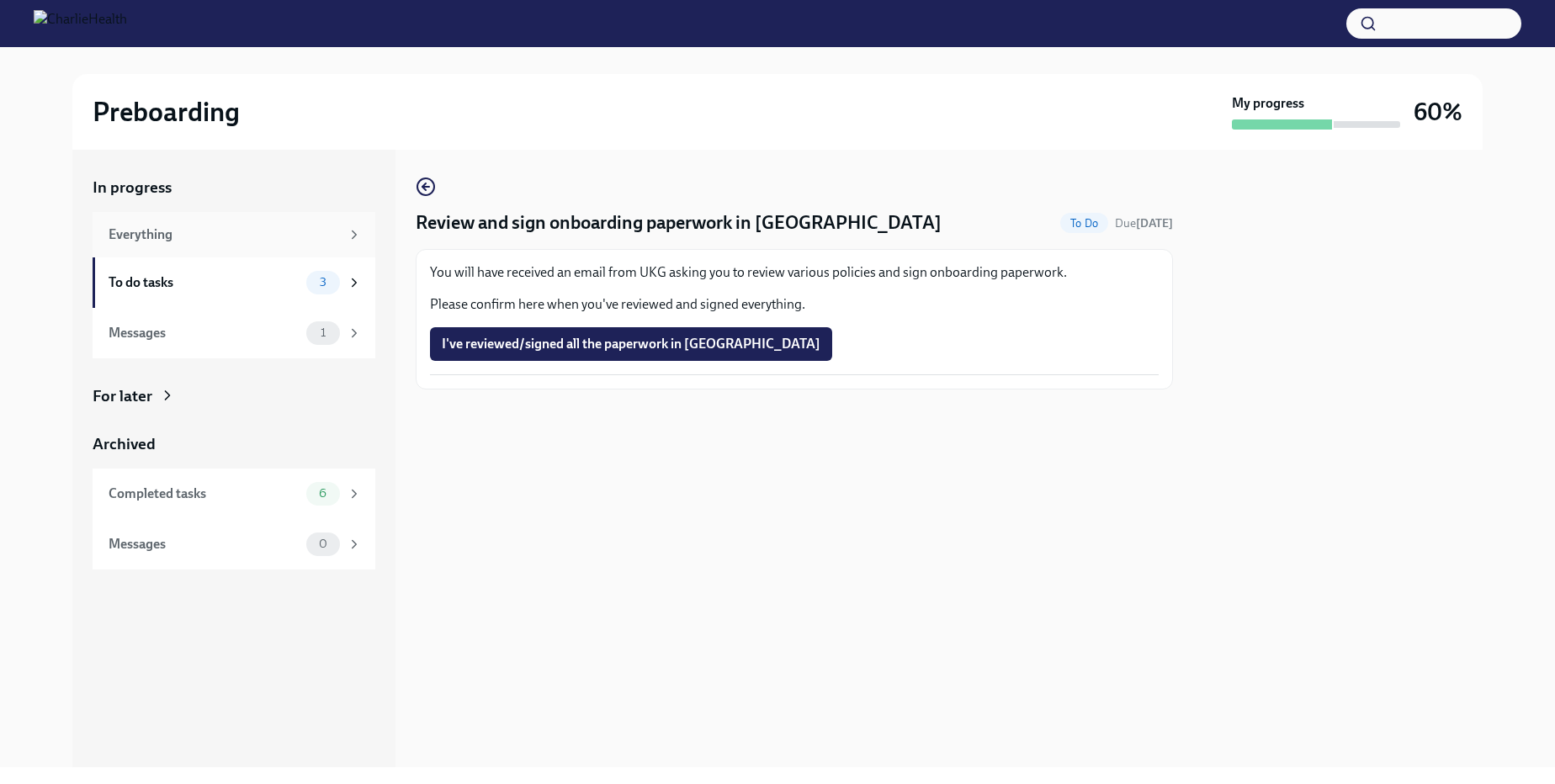
click at [145, 239] on div "Everything" at bounding box center [224, 235] width 232 height 19
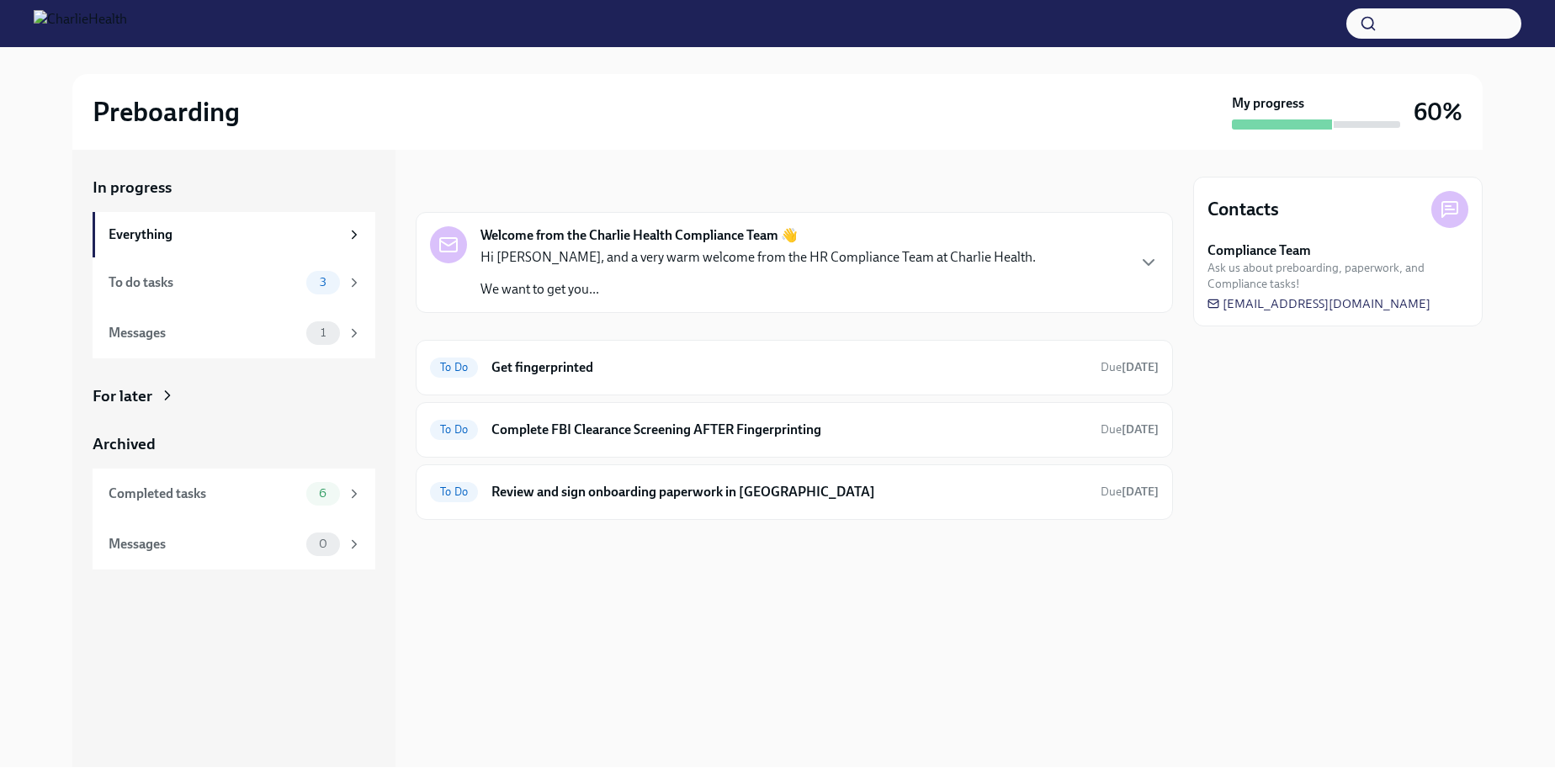
click at [593, 250] on p "Hi Leigh, and a very warm welcome from the HR Compliance Team at Charlie Health." at bounding box center [758, 257] width 555 height 19
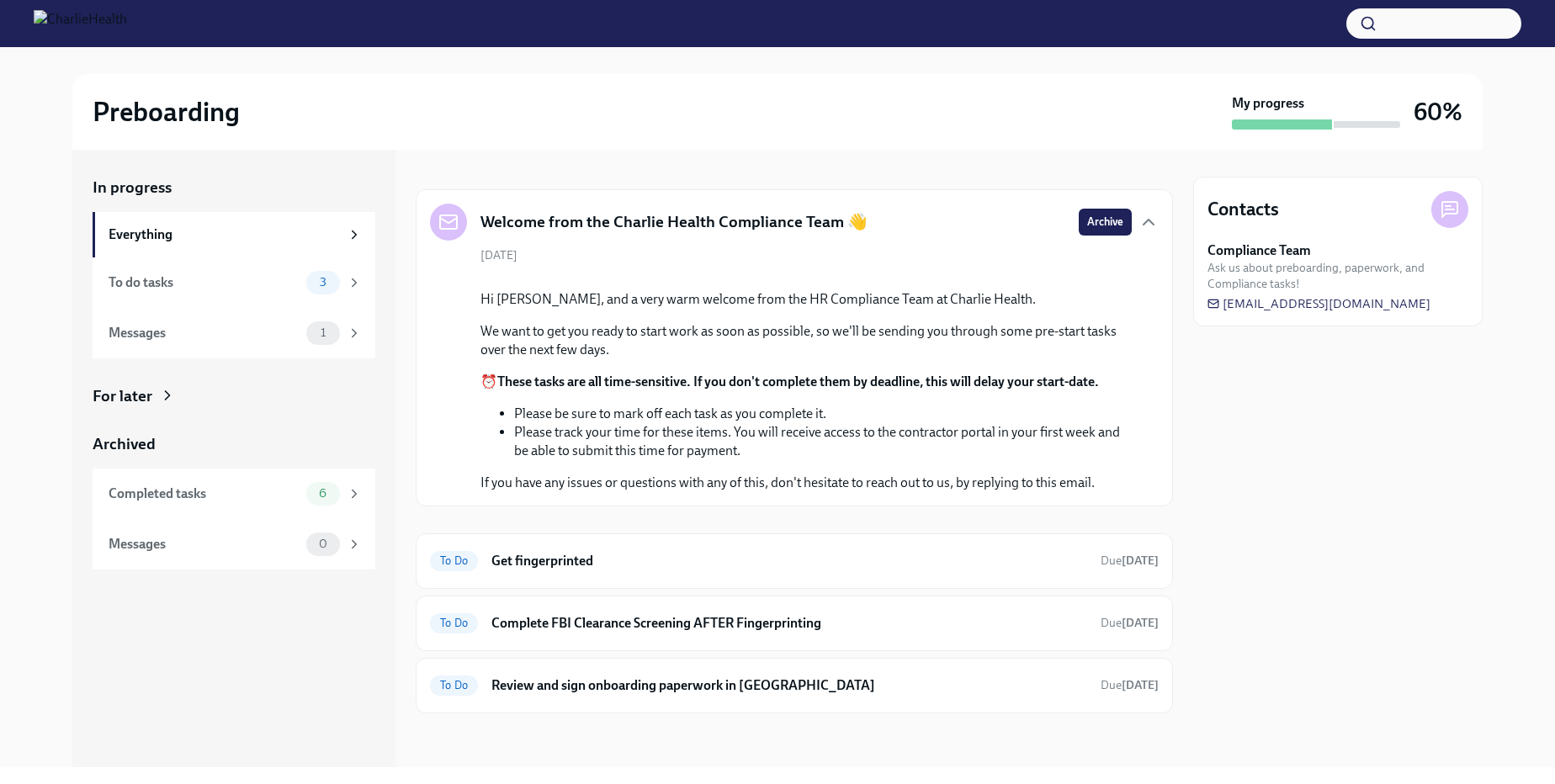
scroll to position [210, 0]
drag, startPoint x: 535, startPoint y: 453, endPoint x: 678, endPoint y: 486, distance: 146.8
click at [678, 486] on div "Hi Leigh, and a very warm welcome from the HR Compliance Team at Charlie Health…" at bounding box center [806, 391] width 651 height 202
click at [739, 460] on li "Please track your time for these items. You will receive access to the contract…" at bounding box center [823, 441] width 618 height 37
click at [356, 542] on icon at bounding box center [354, 545] width 15 height 15
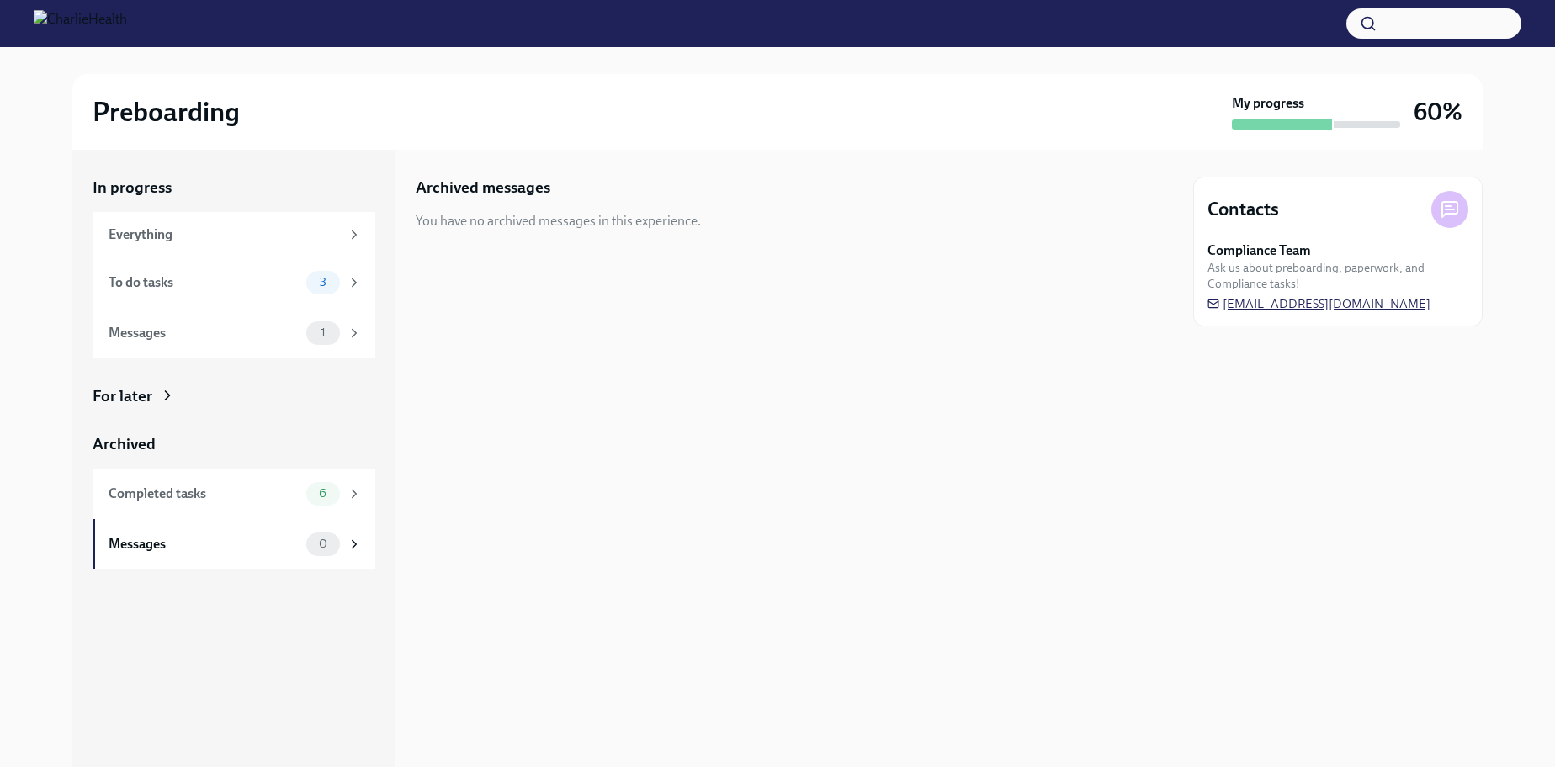
click at [1310, 305] on span "newhireonboarding@charliehealth.com" at bounding box center [1319, 304] width 223 height 17
